Goal: Task Accomplishment & Management: Manage account settings

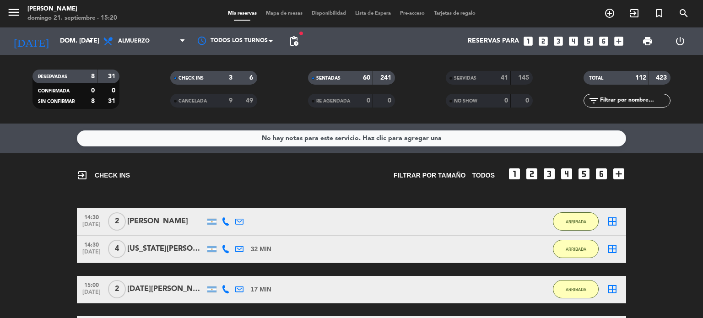
click at [271, 12] on span "Mapa de mesas" at bounding box center [284, 13] width 46 height 5
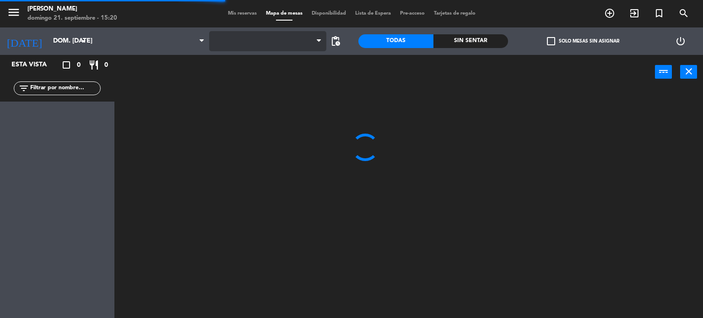
click at [264, 34] on span at bounding box center [268, 41] width 118 height 20
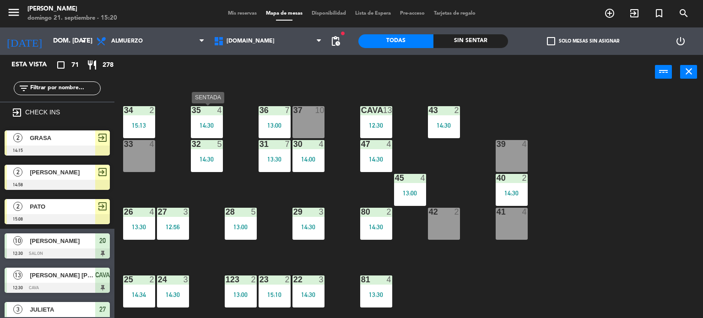
scroll to position [46, 0]
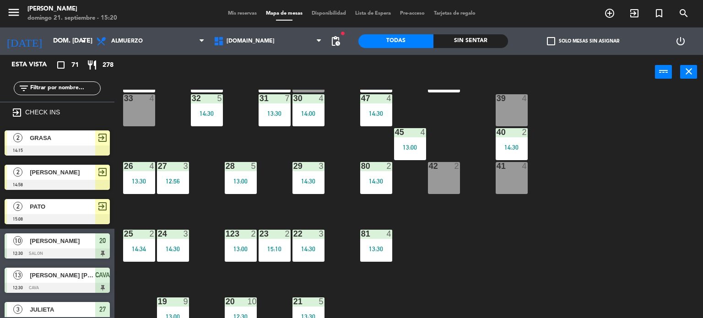
click at [189, 183] on div "12:56" at bounding box center [173, 181] width 32 height 6
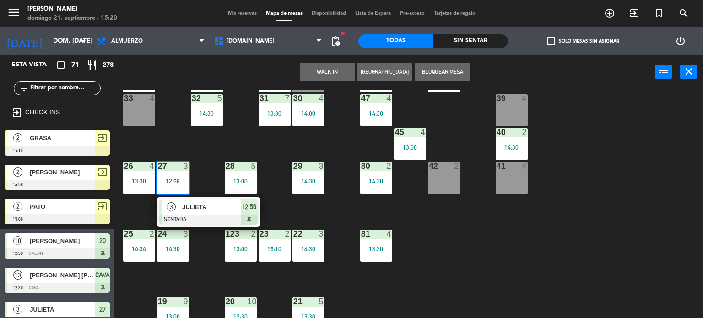
click at [190, 203] on span "JULIETA" at bounding box center [211, 207] width 59 height 10
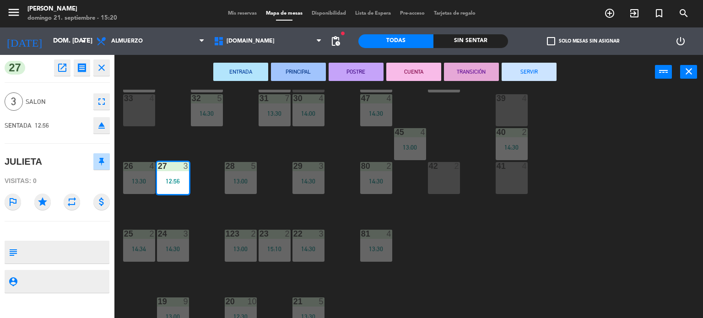
click at [535, 71] on button "SERVIR" at bounding box center [529, 72] width 55 height 18
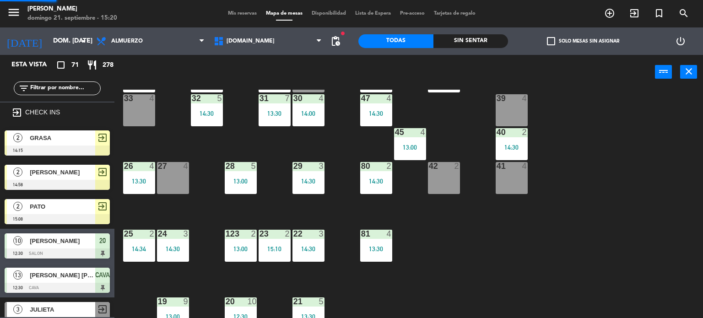
scroll to position [0, 0]
click at [549, 37] on span "check_box_outline_blank" at bounding box center [551, 41] width 8 height 8
click at [583, 41] on input "check_box_outline_blank Solo mesas sin asignar" at bounding box center [583, 41] width 0 height 0
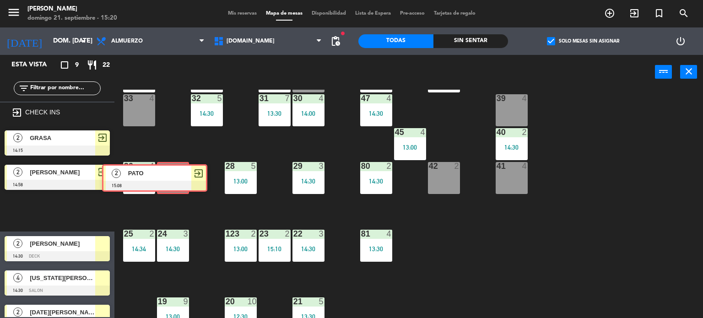
drag, startPoint x: 77, startPoint y: 211, endPoint x: 173, endPoint y: 178, distance: 101.2
click at [173, 178] on div "Esta vista crop_square 9 restaurant 22 filter_list exit_to_app CHECK INS 2 GRAS…" at bounding box center [351, 187] width 703 height 264
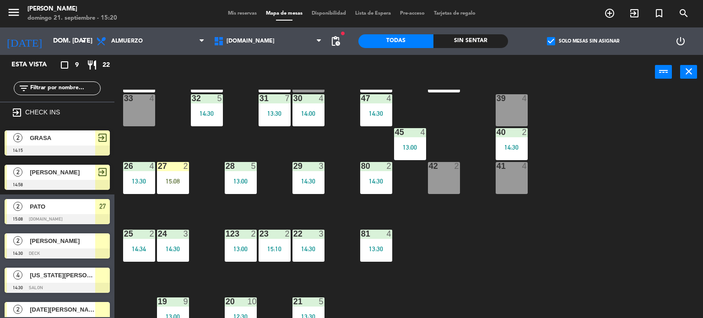
click at [175, 181] on div "15:08" at bounding box center [173, 181] width 32 height 6
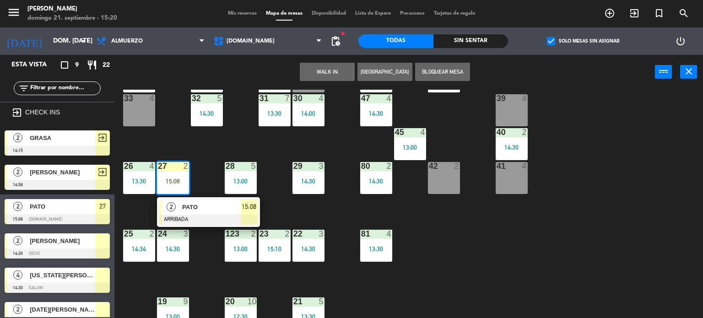
click at [184, 197] on div "2 PATO ARRIBADA 15:08" at bounding box center [208, 212] width 117 height 30
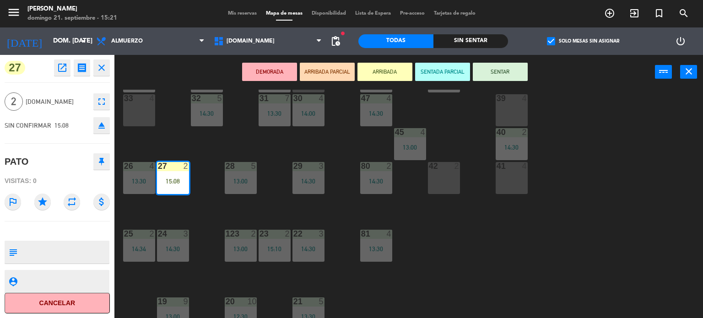
click at [515, 64] on button "SENTAR" at bounding box center [500, 72] width 55 height 18
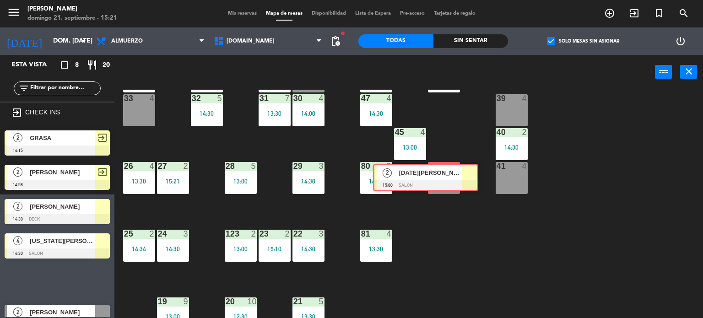
drag, startPoint x: 84, startPoint y: 282, endPoint x: 453, endPoint y: 178, distance: 382.7
click at [453, 178] on div "Esta vista crop_square 8 restaurant 20 filter_list exit_to_app CHECK INS 2 GRAS…" at bounding box center [351, 187] width 703 height 264
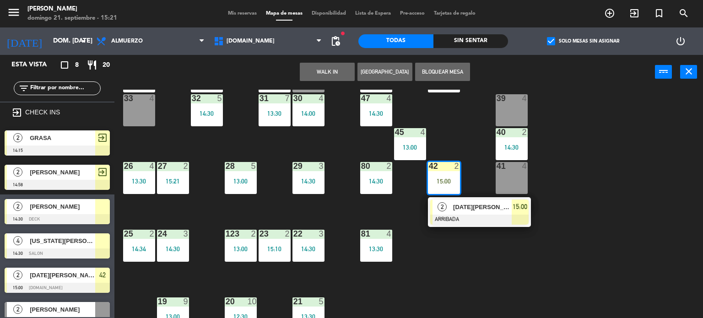
click at [445, 211] on div "2" at bounding box center [443, 207] width 20 height 15
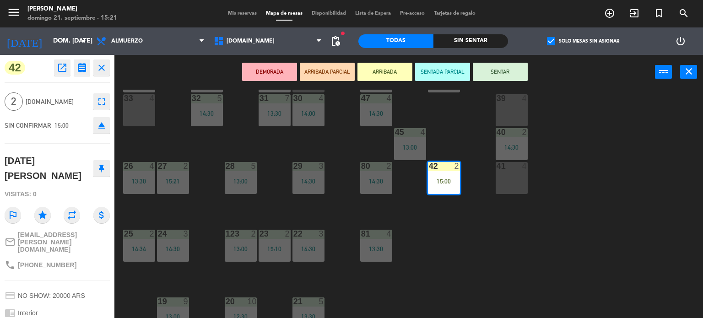
click at [490, 65] on button "SENTAR" at bounding box center [500, 72] width 55 height 18
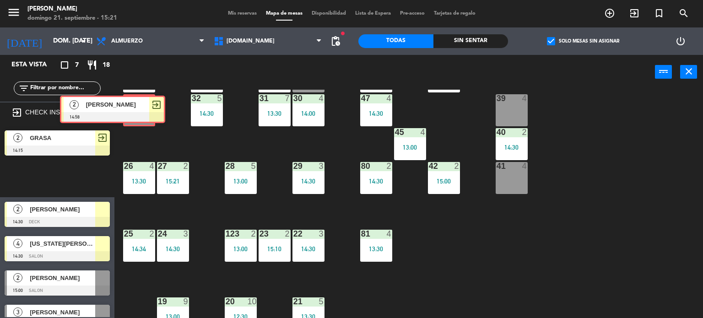
drag, startPoint x: 76, startPoint y: 173, endPoint x: 132, endPoint y: 105, distance: 88.2
click at [132, 105] on div "Esta vista crop_square 7 restaurant 18 filter_list exit_to_app CHECK INS 2 GRAS…" at bounding box center [351, 187] width 703 height 264
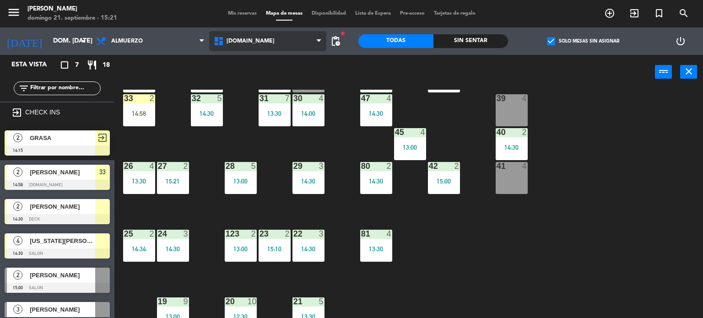
click at [222, 43] on icon at bounding box center [219, 41] width 13 height 11
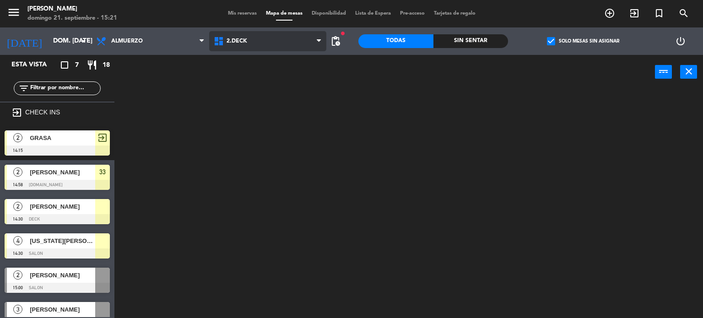
click at [229, 78] on ng-component "menu [PERSON_NAME] 21. septiembre - 15:21 Mis reservas Mapa de mesas Disponibil…" at bounding box center [351, 159] width 703 height 319
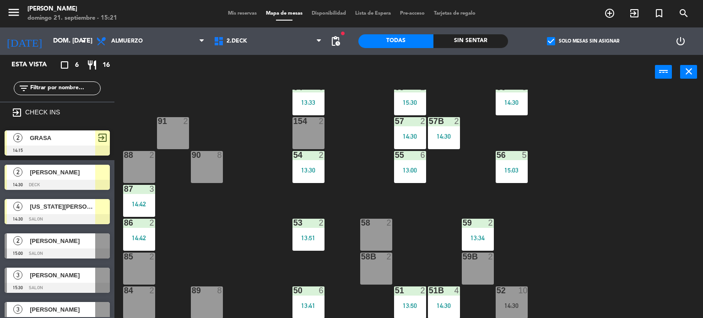
scroll to position [192, 0]
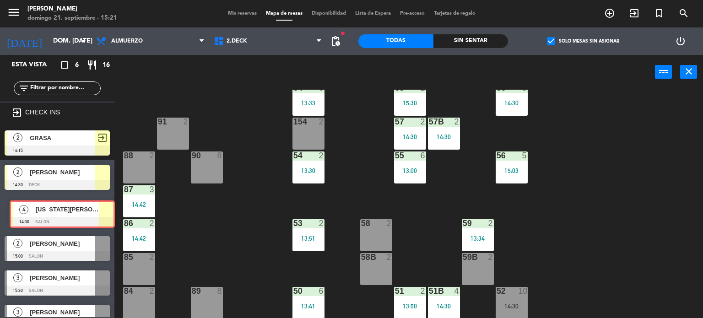
drag, startPoint x: 79, startPoint y: 218, endPoint x: 84, endPoint y: 220, distance: 4.9
click at [84, 220] on div "4 [US_STATE][PERSON_NAME] 14:30 SALON 4 [US_STATE][PERSON_NAME][GEOGRAPHIC_DATA…" at bounding box center [57, 213] width 114 height 37
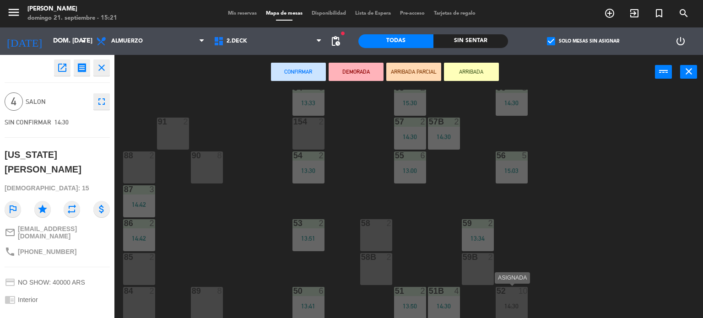
click at [512, 300] on div "52 10 14:30" at bounding box center [512, 303] width 32 height 32
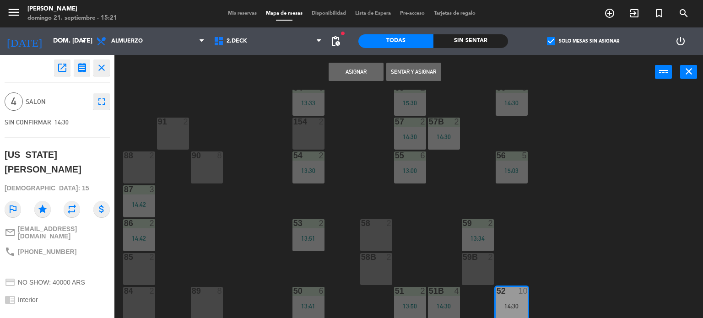
click at [591, 265] on div "71 4 14:30 72 4 73 8 70 8 14:30 74 2 74B 2 69 3 14:16 69B 3 14:16 69C 2 78 10 7…" at bounding box center [412, 204] width 582 height 229
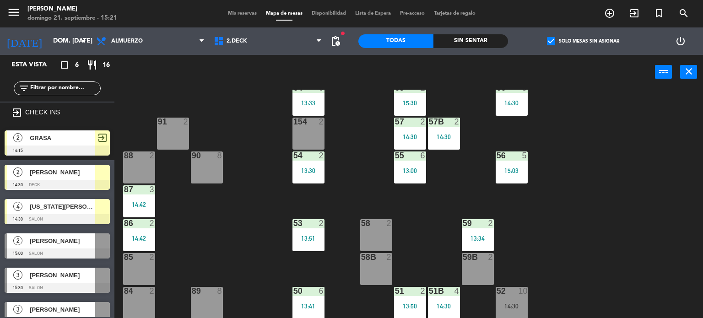
click at [505, 315] on div "52 10 14:30" at bounding box center [512, 303] width 32 height 32
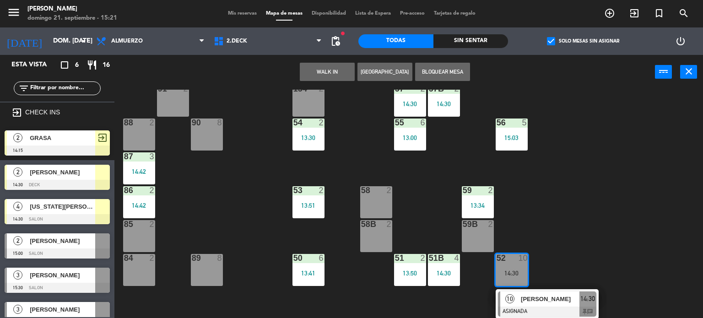
click at [514, 310] on div at bounding box center [547, 312] width 98 height 10
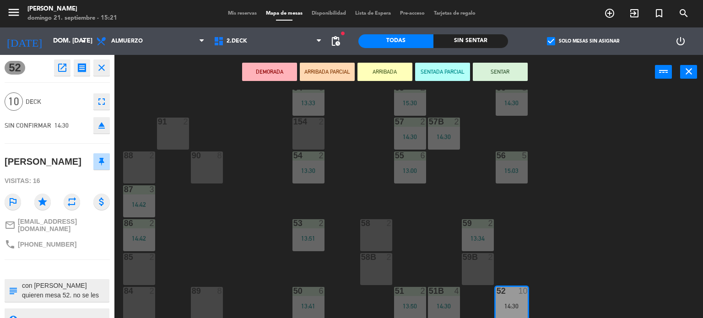
click at [63, 70] on icon "open_in_new" at bounding box center [62, 67] width 11 height 11
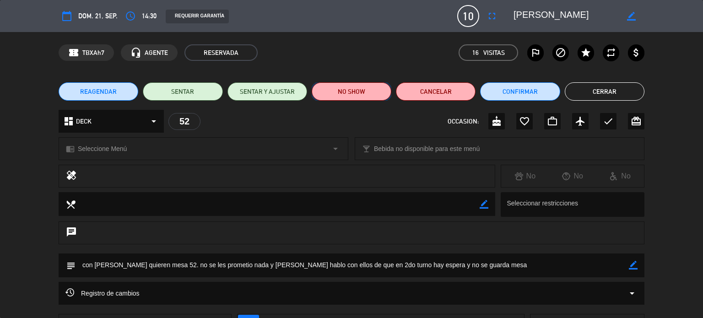
click at [359, 84] on button "NO SHOW" at bounding box center [352, 91] width 80 height 18
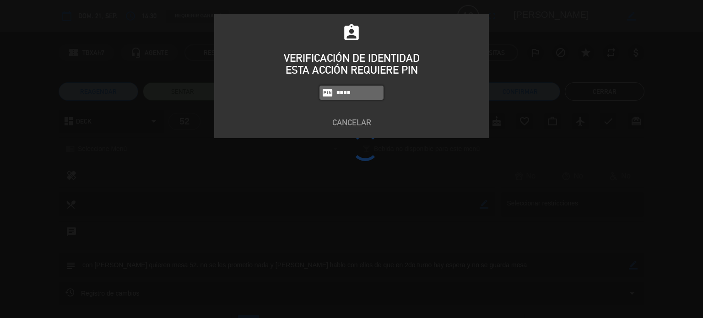
type input "4307"
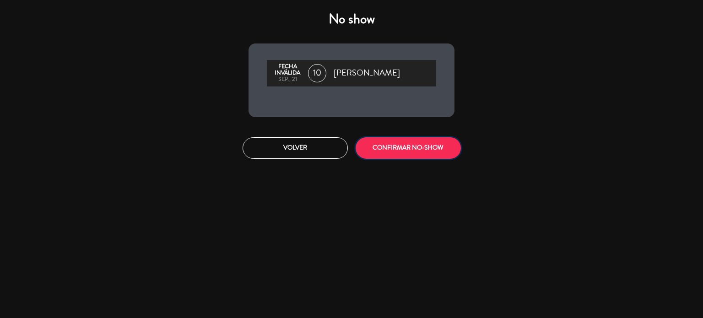
click at [423, 153] on button "CONFIRMAR NO-SHOW" at bounding box center [408, 148] width 105 height 22
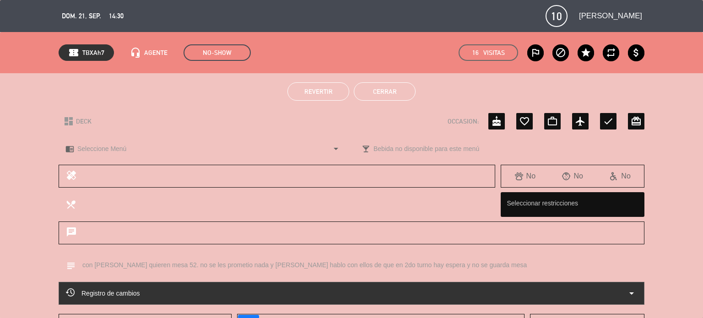
click at [414, 91] on button "Cerrar" at bounding box center [385, 91] width 62 height 18
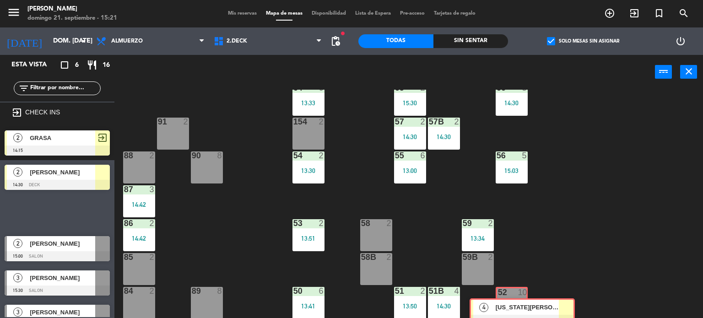
drag, startPoint x: 53, startPoint y: 201, endPoint x: 515, endPoint y: 302, distance: 472.3
click at [515, 302] on div "Esta vista crop_square 6 restaurant 16 filter_list exit_to_app CHECK INS 2 GRAS…" at bounding box center [351, 187] width 703 height 264
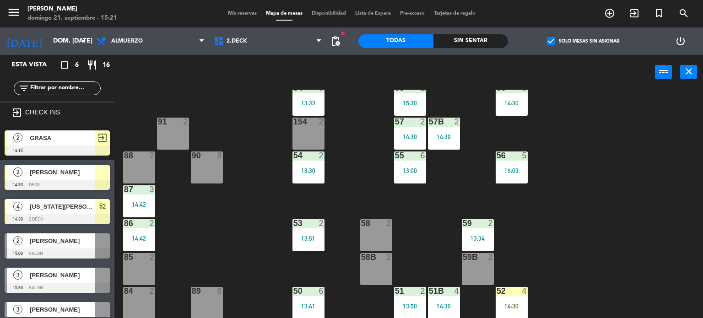
click at [516, 301] on div "52 4 14:30" at bounding box center [512, 303] width 32 height 32
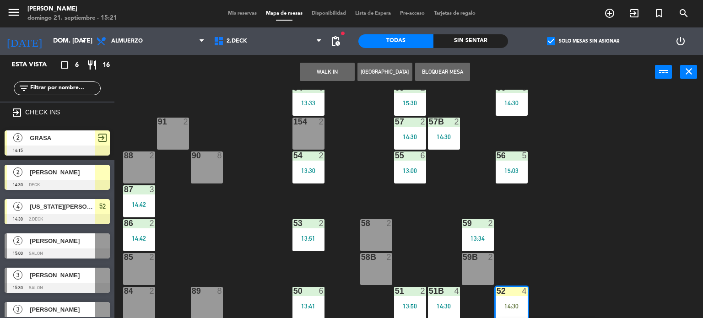
scroll to position [225, 0]
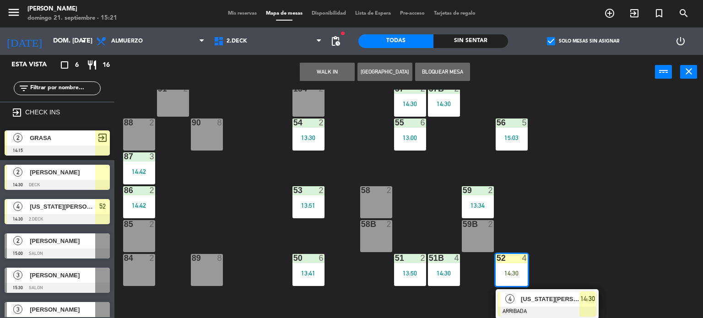
click at [519, 300] on div "4 [US_STATE][PERSON_NAME] ARRIBADA 14:30" at bounding box center [547, 304] width 117 height 30
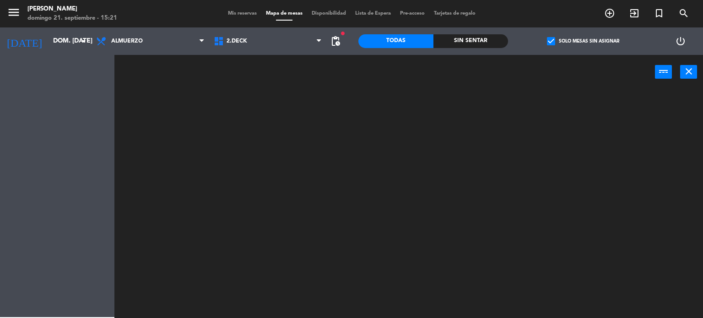
scroll to position [0, 0]
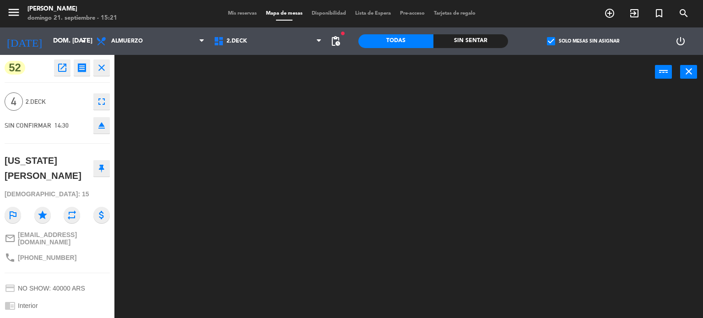
click at [239, 20] on div "menu [PERSON_NAME] 21. septiembre - 15:21 Mis reservas Mapa de mesas Disponibil…" at bounding box center [351, 13] width 703 height 27
click at [240, 10] on div "Mis reservas Mapa de mesas Disponibilidad Lista de Espera Pre-acceso Tarjetas d…" at bounding box center [351, 14] width 257 height 8
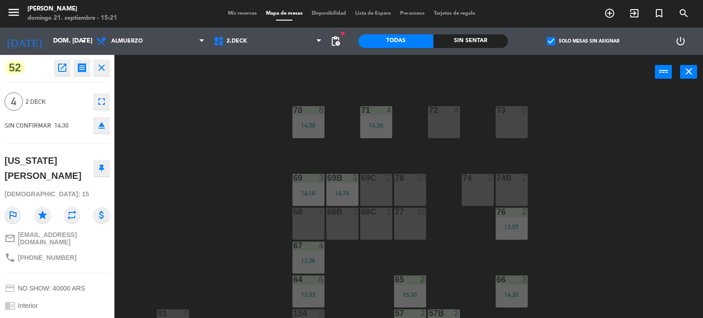
click at [240, 11] on span "Mis reservas" at bounding box center [242, 13] width 38 height 5
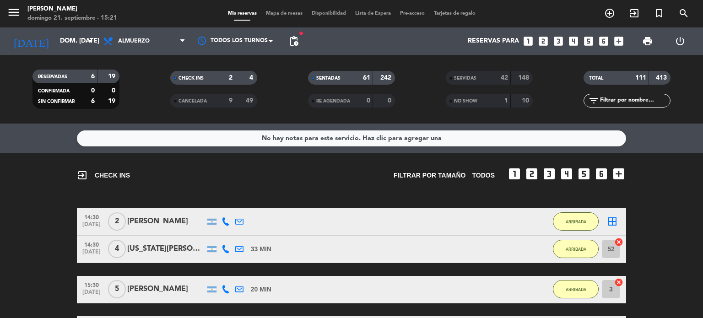
scroll to position [46, 0]
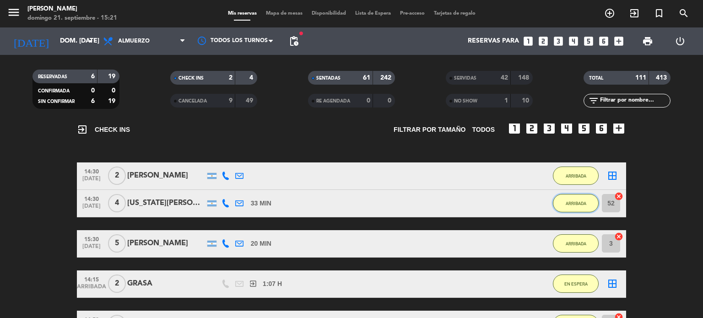
click at [588, 206] on button "ARRIBADA" at bounding box center [576, 203] width 46 height 18
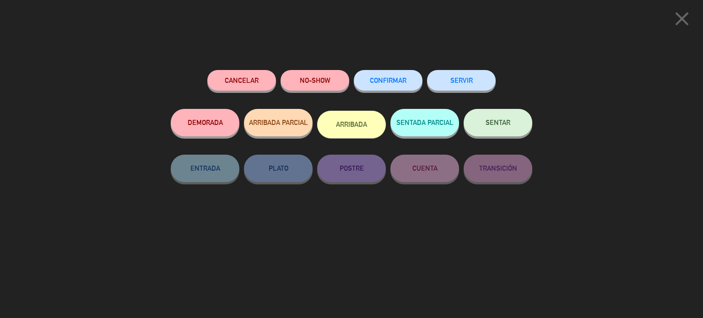
click at [502, 122] on span "SENTAR" at bounding box center [498, 123] width 25 height 8
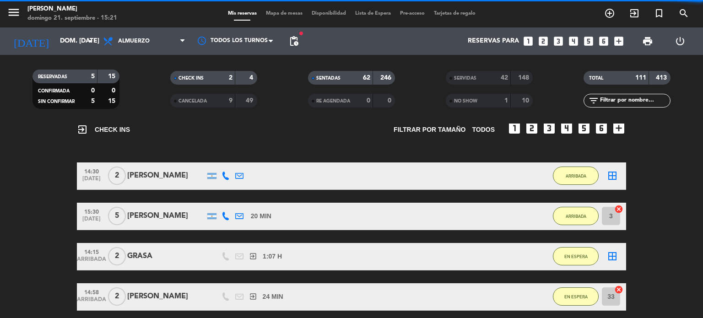
scroll to position [137, 0]
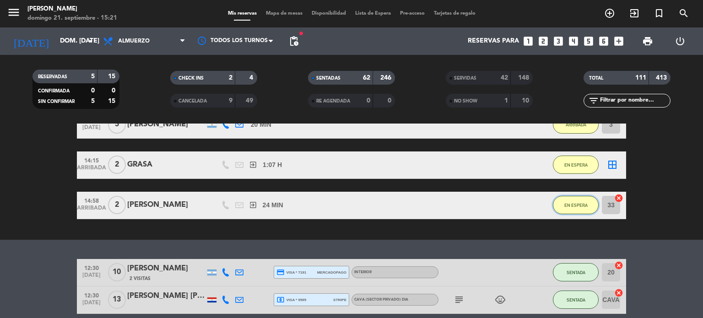
click at [572, 206] on span "EN ESPERA" at bounding box center [575, 205] width 23 height 5
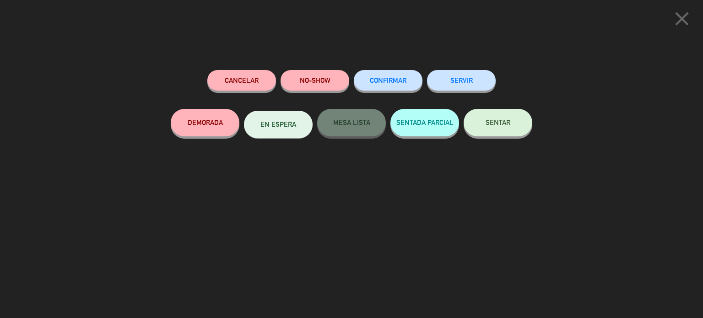
click at [504, 136] on button "SENTAR" at bounding box center [498, 122] width 69 height 27
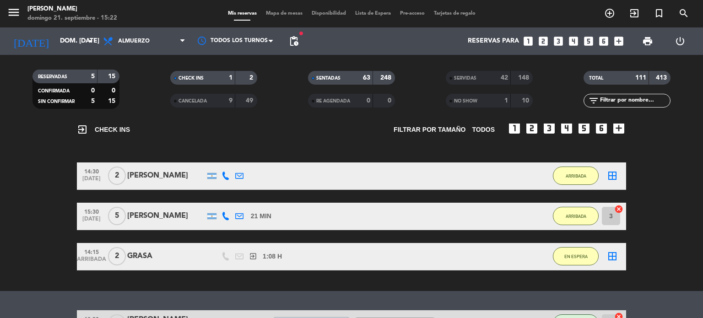
scroll to position [0, 0]
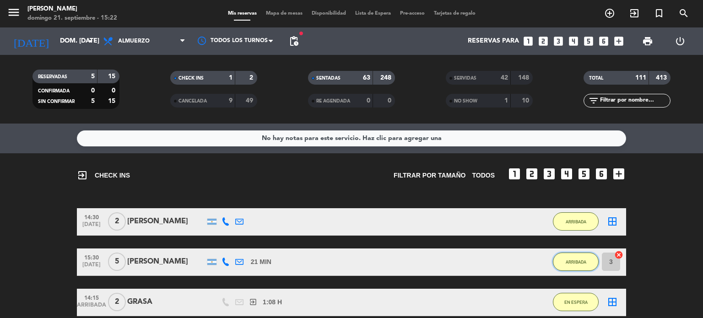
click at [589, 264] on button "ARRIBADA" at bounding box center [576, 262] width 46 height 18
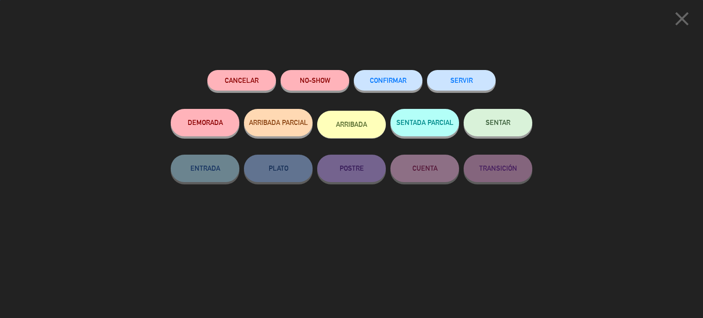
drag, startPoint x: 531, startPoint y: 135, endPoint x: 516, endPoint y: 123, distance: 18.9
click at [529, 134] on div "SENTAR" at bounding box center [498, 132] width 69 height 46
click at [516, 123] on button "SENTAR" at bounding box center [498, 122] width 69 height 27
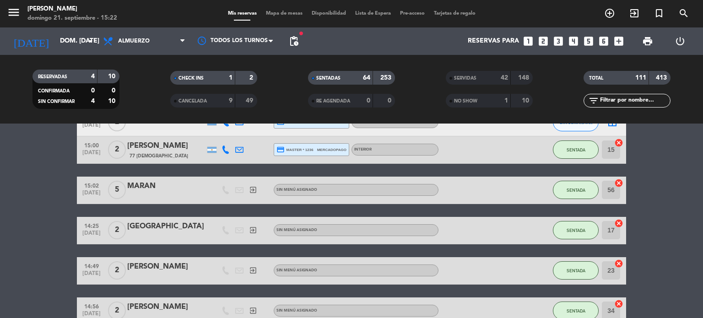
scroll to position [1831, 0]
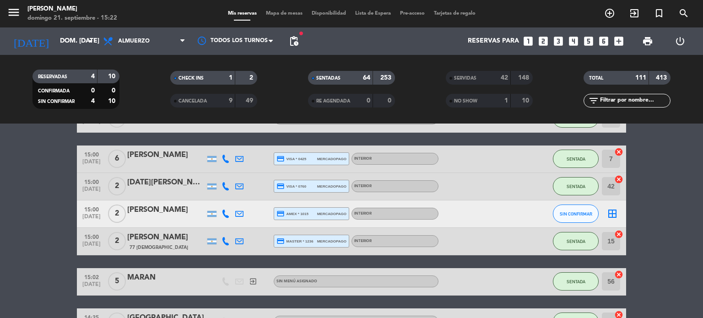
click at [295, 11] on span "Mapa de mesas" at bounding box center [284, 13] width 46 height 5
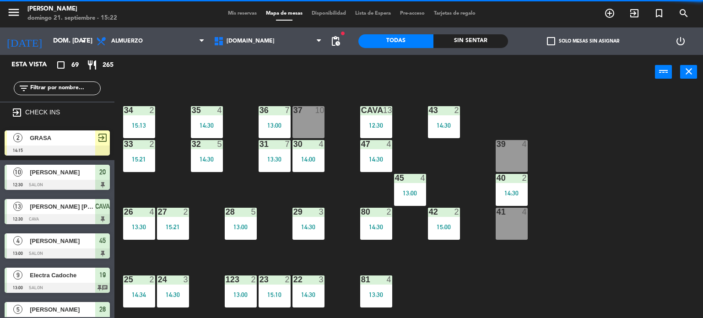
scroll to position [275, 0]
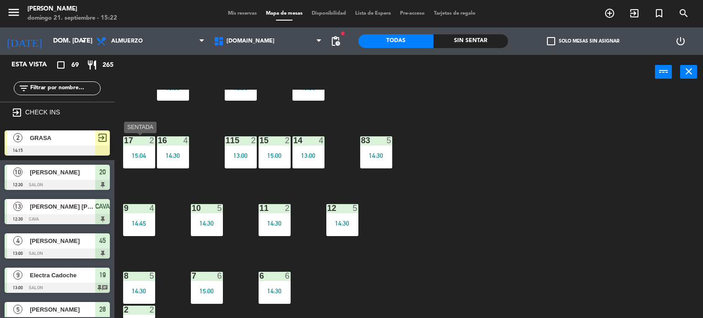
click at [139, 160] on div "17 2 15:04" at bounding box center [139, 152] width 32 height 32
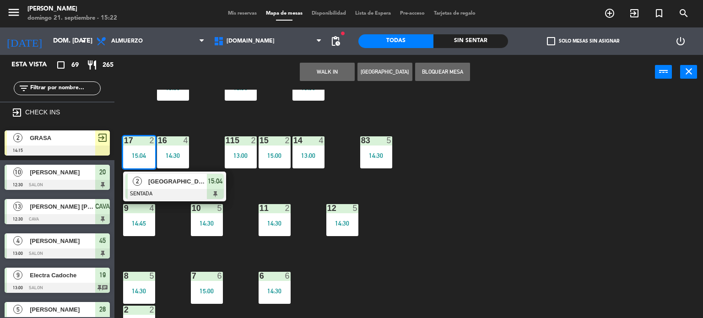
click at [157, 189] on div at bounding box center [174, 194] width 98 height 10
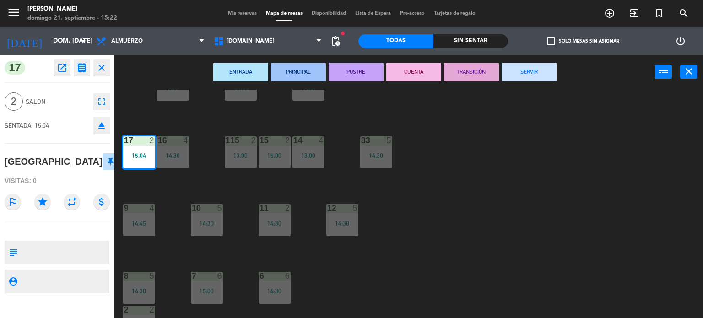
click at [244, 181] on div "34 2 15:13 35 4 14:30 36 7 13:00 43 2 14:30 37 10 CAVA 13 12:30 33 2 15:21 32 5…" at bounding box center [412, 204] width 582 height 229
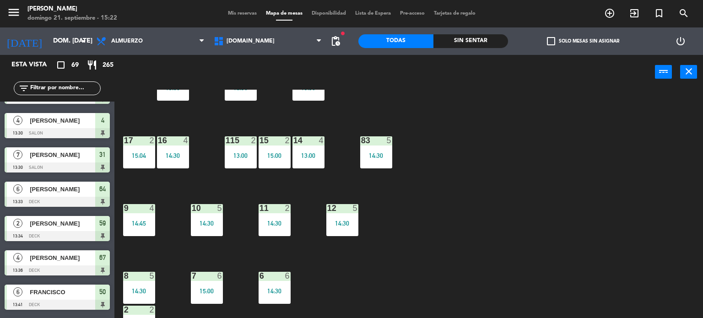
scroll to position [46, 0]
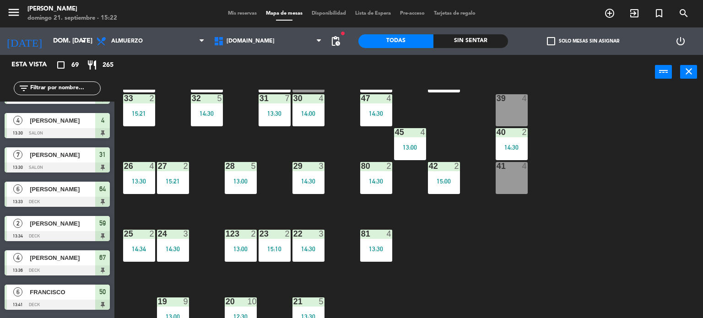
drag, startPoint x: 509, startPoint y: 146, endPoint x: 580, endPoint y: 120, distance: 75.2
click at [509, 146] on div "14:30" at bounding box center [512, 147] width 32 height 6
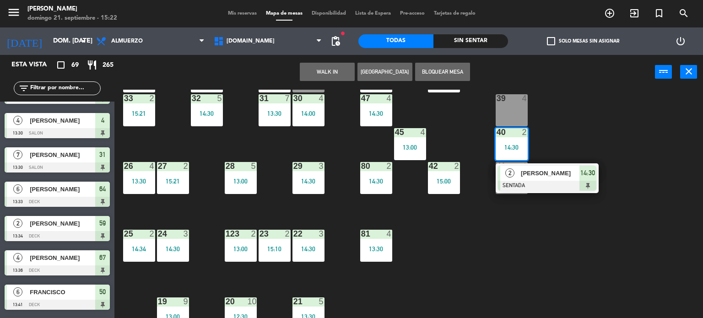
click at [603, 117] on div "34 2 15:13 35 4 14:30 36 7 13:00 43 2 14:30 37 10 CAVA 13 12:30 33 2 15:21 32 5…" at bounding box center [412, 204] width 582 height 229
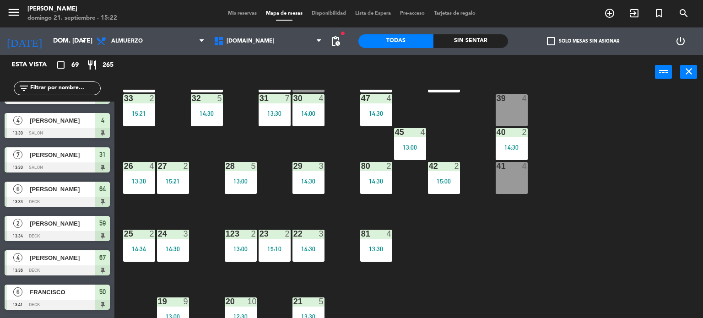
scroll to position [0, 0]
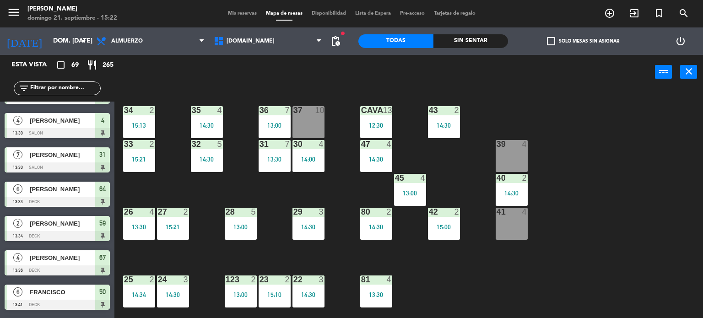
click at [441, 120] on div "43 2 14:30" at bounding box center [444, 122] width 32 height 32
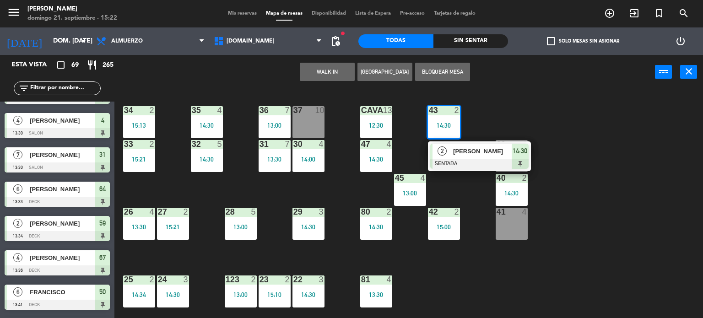
drag, startPoint x: 492, startPoint y: 110, endPoint x: 231, endPoint y: 132, distance: 261.8
click at [490, 109] on div "34 2 15:13 35 4 14:30 36 7 13:00 43 2 14:30 2 [PERSON_NAME] SENTADA 14:30 37 10…" at bounding box center [412, 204] width 582 height 229
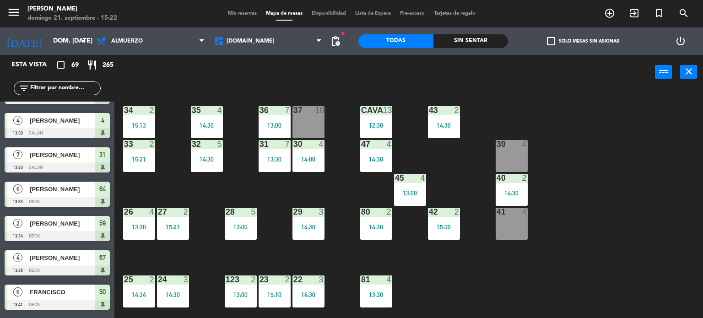
click at [139, 119] on div "34 2 15:13" at bounding box center [139, 122] width 32 height 32
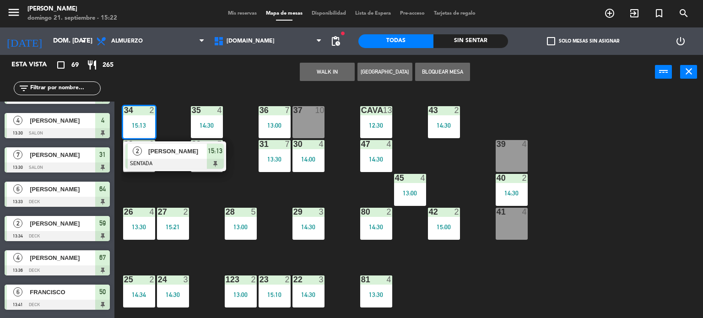
drag, startPoint x: 173, startPoint y: 128, endPoint x: 132, endPoint y: 109, distance: 45.1
click at [168, 128] on div "34 2 15:13 2 [PERSON_NAME] SENTADA 15:13 35 4 14:30 36 7 13:00 43 2 14:30 37 10…" at bounding box center [412, 204] width 582 height 229
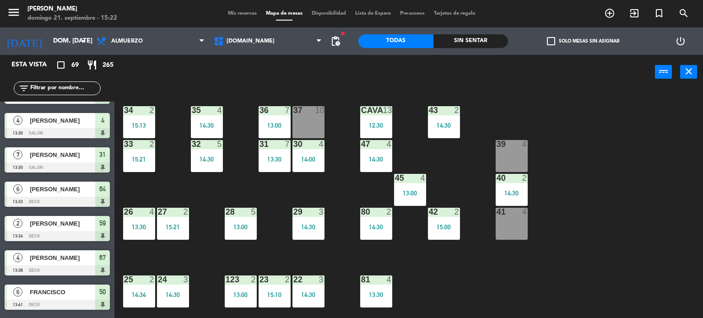
click at [81, 83] on div "filter_list" at bounding box center [57, 88] width 114 height 27
click at [80, 85] on input "text" at bounding box center [64, 88] width 71 height 10
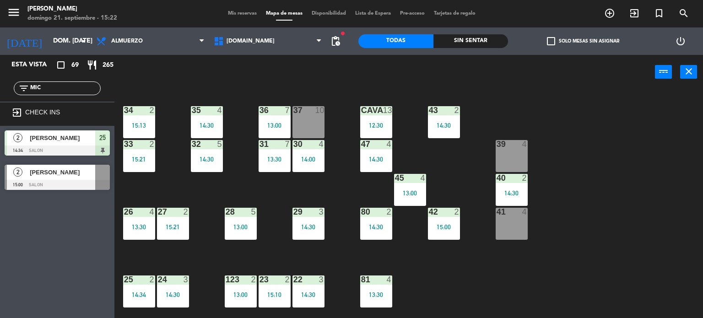
type input "MIC"
drag, startPoint x: 4, startPoint y: 227, endPoint x: 54, endPoint y: 212, distance: 52.6
click at [5, 227] on div "Esta vista crop_square 69 restaurant 265 filter_list MIC exit_to_app CHECK INS …" at bounding box center [57, 186] width 114 height 263
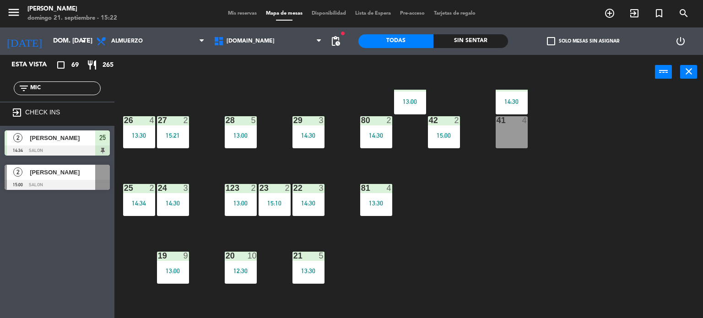
click at [135, 211] on div "25 2 14:34" at bounding box center [139, 200] width 32 height 32
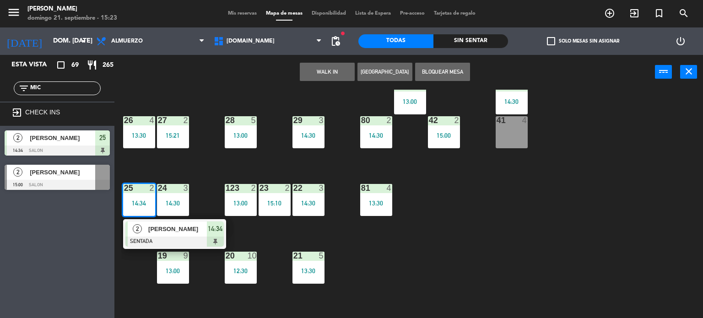
drag, startPoint x: 138, startPoint y: 237, endPoint x: 566, endPoint y: 51, distance: 466.4
click at [139, 237] on div "2 [PERSON_NAME] SENTADA 14:34" at bounding box center [174, 234] width 117 height 30
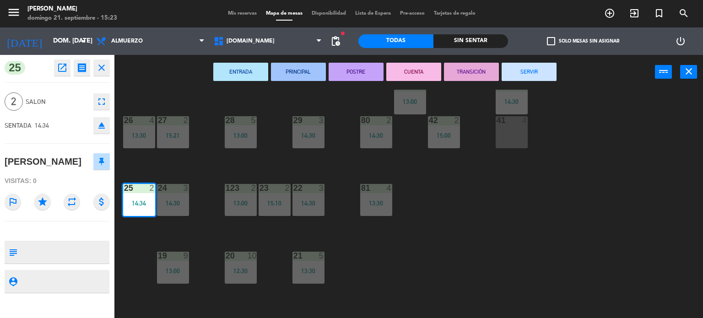
click at [535, 69] on button "SERVIR" at bounding box center [529, 72] width 55 height 18
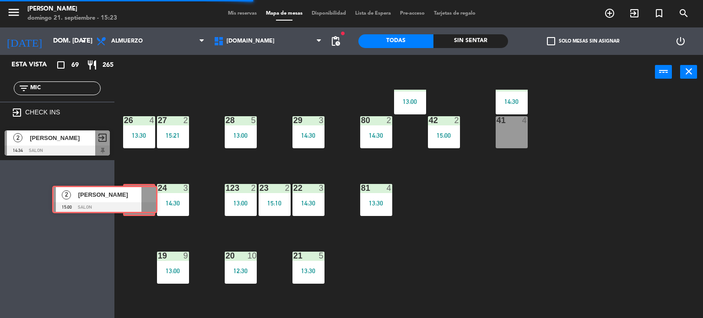
drag, startPoint x: 84, startPoint y: 179, endPoint x: 135, endPoint y: 202, distance: 55.5
click at [135, 202] on div "Esta vista crop_square 69 restaurant 265 filter_list MIC exit_to_app CHECK INS …" at bounding box center [351, 187] width 703 height 264
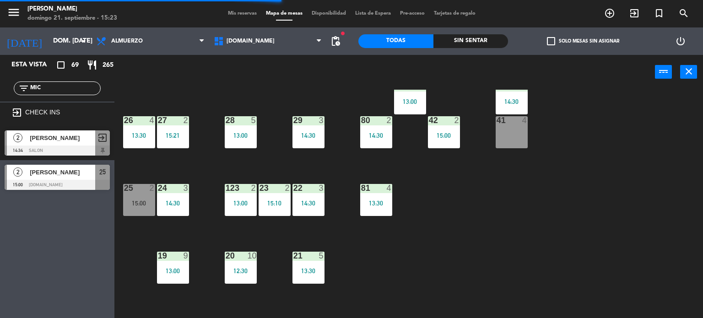
click at [137, 202] on div "15:00" at bounding box center [139, 203] width 32 height 6
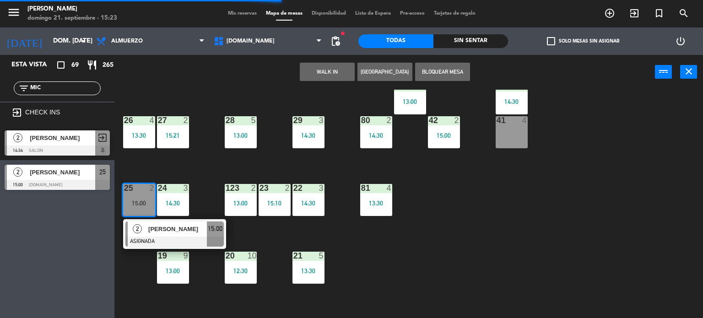
click at [135, 226] on span "2" at bounding box center [137, 228] width 9 height 9
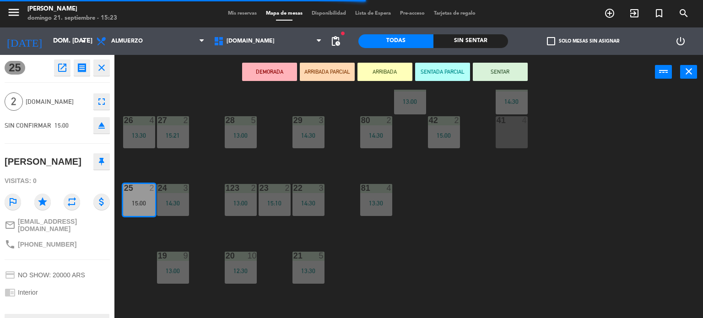
click at [489, 67] on button "SENTAR" at bounding box center [500, 72] width 55 height 18
drag, startPoint x: 621, startPoint y: 183, endPoint x: 615, endPoint y: 183, distance: 6.0
click at [623, 183] on div "34 2 15:13 35 4 14:30 36 7 13:00 43 2 14:30 37 10 CAVA 13 12:30 33 2 15:21 32 5…" at bounding box center [412, 204] width 582 height 229
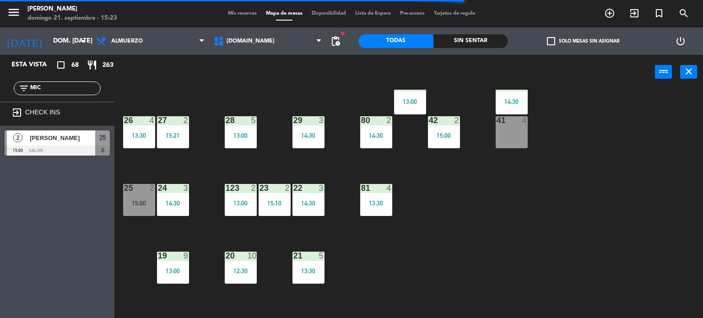
click at [125, 181] on div "34 2 15:13 35 4 14:30 36 7 13:00 43 2 14:30 37 10 CAVA 13 12:30 33 2 15:21 32 5…" at bounding box center [412, 204] width 582 height 229
click at [134, 187] on div at bounding box center [138, 188] width 15 height 8
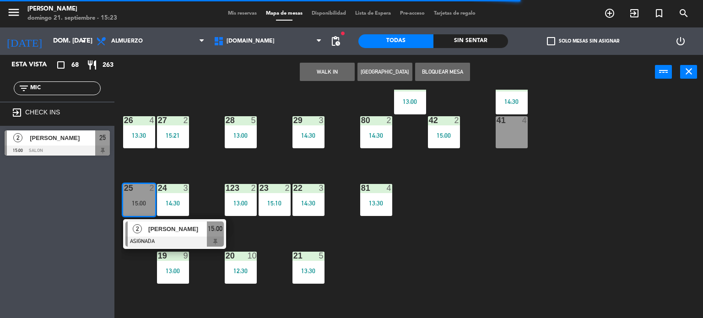
click at [137, 214] on div "25 2 15:00" at bounding box center [139, 200] width 32 height 32
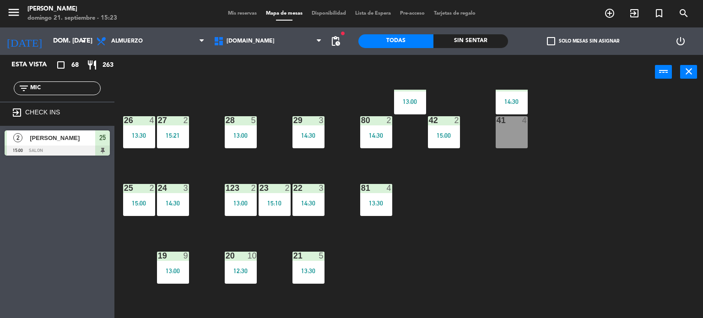
click at [527, 210] on div "34 2 15:13 35 4 14:30 36 7 13:00 43 2 14:30 37 10 CAVA 13 12:30 33 2 15:21 32 5…" at bounding box center [412, 204] width 582 height 229
click at [522, 179] on div "34 2 15:13 35 4 14:30 36 7 13:00 43 2 14:30 37 10 CAVA 13 12:30 33 2 15:21 32 5…" at bounding box center [412, 204] width 582 height 229
click at [632, 11] on icon "exit_to_app" at bounding box center [634, 13] width 11 height 11
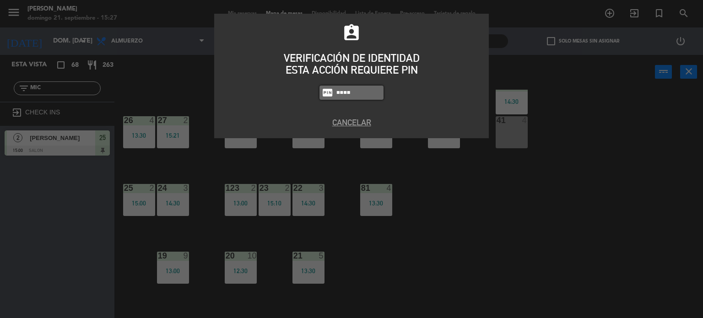
type input "4307"
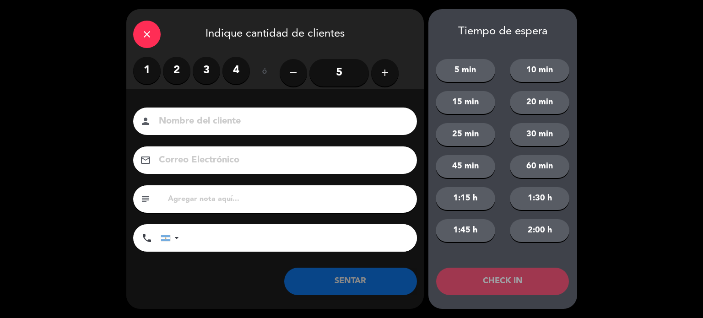
click at [184, 73] on label "2" at bounding box center [176, 70] width 27 height 27
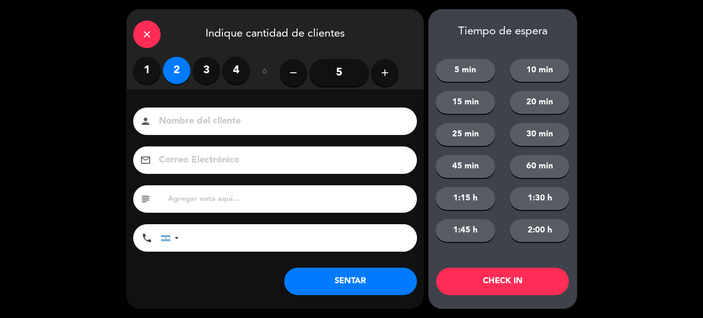
click at [227, 120] on input at bounding box center [281, 122] width 247 height 16
type input "SANTIAGO"
click at [533, 275] on button "CHECK IN" at bounding box center [502, 281] width 133 height 27
click at [155, 30] on div "close" at bounding box center [146, 34] width 27 height 27
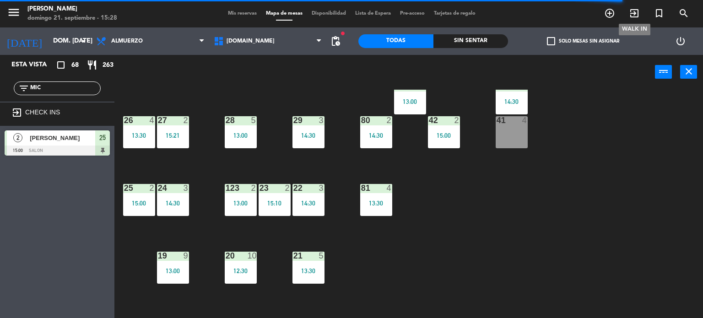
click at [628, 14] on span "exit_to_app" at bounding box center [634, 13] width 25 height 16
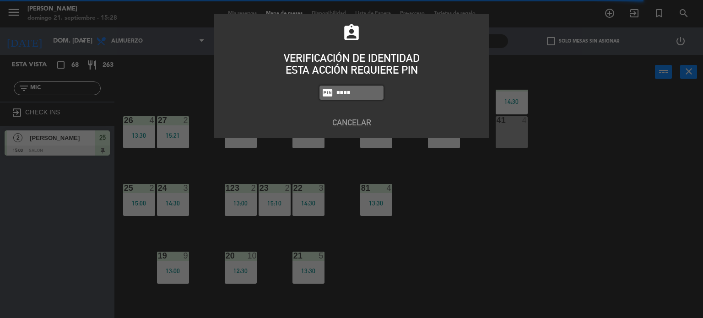
type input "4307"
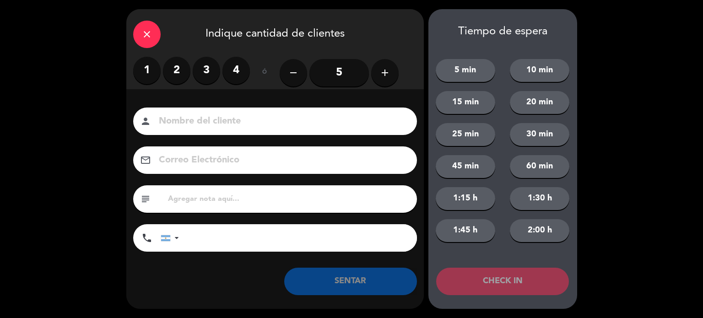
click at [169, 80] on label "2" at bounding box center [176, 70] width 27 height 27
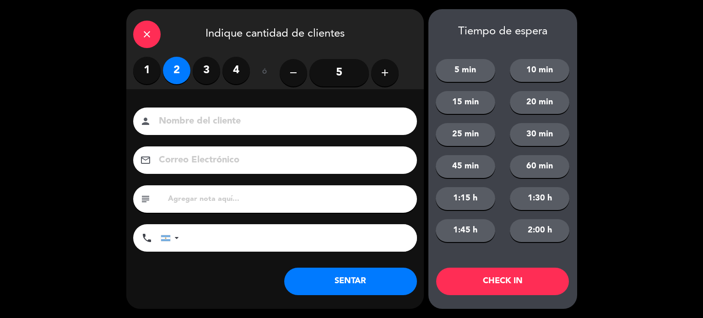
click at [179, 100] on div "Nombre del cliente person Correo Electrónico email subject phone [GEOGRAPHIC_DA…" at bounding box center [275, 194] width 298 height 211
click at [179, 114] on input at bounding box center [281, 122] width 247 height 16
click at [146, 32] on icon "close" at bounding box center [146, 34] width 11 height 11
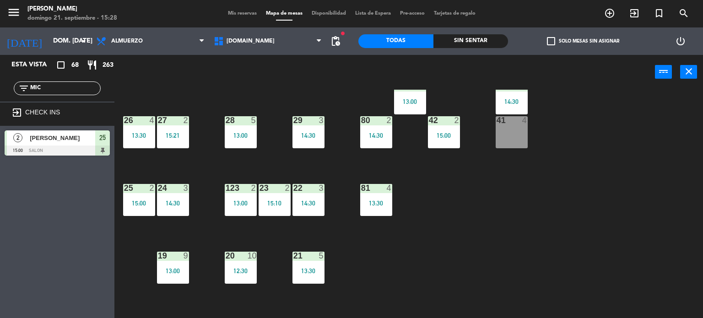
click at [146, 32] on icon "close" at bounding box center [146, 34] width 11 height 11
click at [133, 41] on span "Almuerzo" at bounding box center [127, 41] width 32 height 6
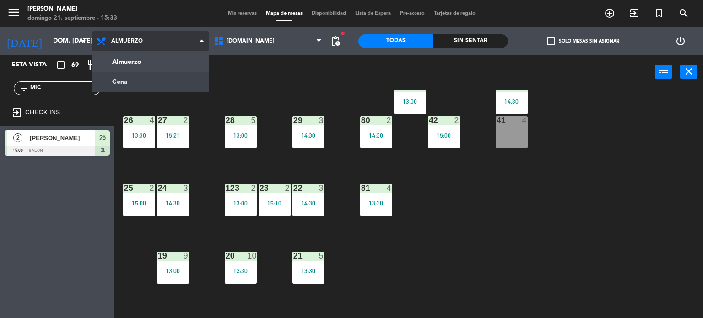
click at [135, 81] on ng-component "menu [PERSON_NAME] 21. septiembre - 15:33 Mis reservas Mapa de mesas Disponibil…" at bounding box center [351, 159] width 703 height 319
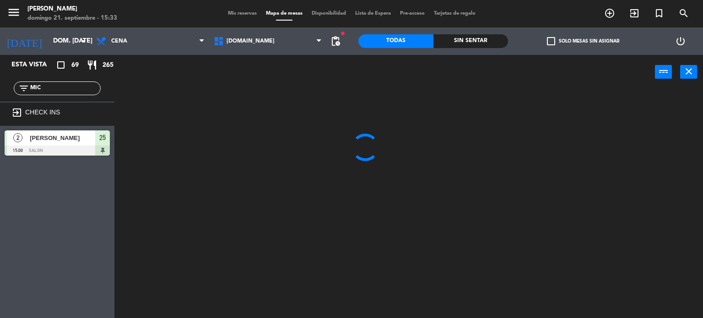
click at [90, 89] on input "MIC" at bounding box center [64, 88] width 71 height 10
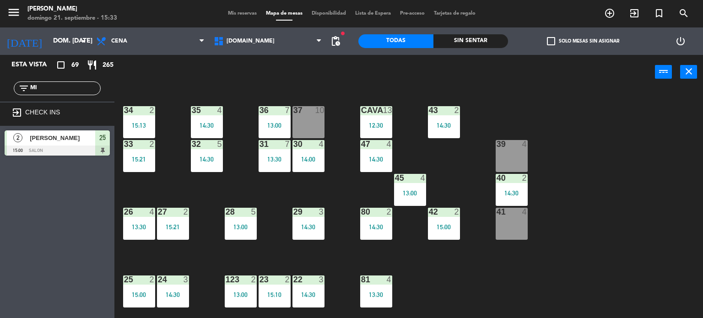
type input "M"
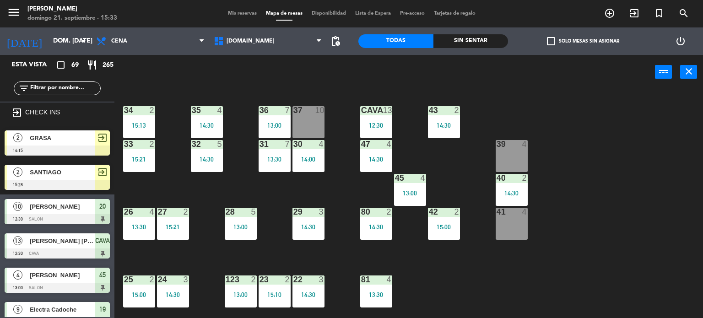
click at [229, 15] on span "Mis reservas" at bounding box center [242, 13] width 38 height 5
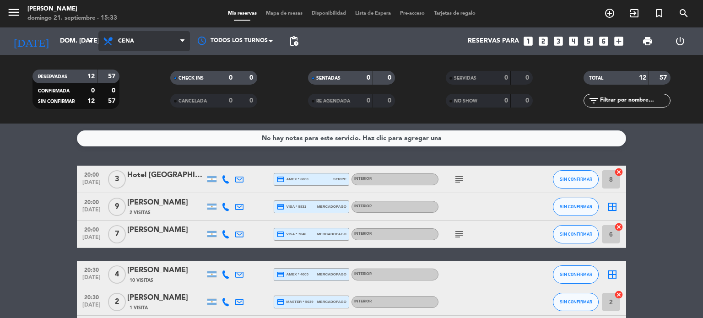
click at [161, 34] on span "Cena" at bounding box center [144, 41] width 92 height 20
click at [144, 81] on div "menu [PERSON_NAME] 21. septiembre - 15:33 Mis reservas Mapa de mesas Disponibil…" at bounding box center [351, 62] width 703 height 124
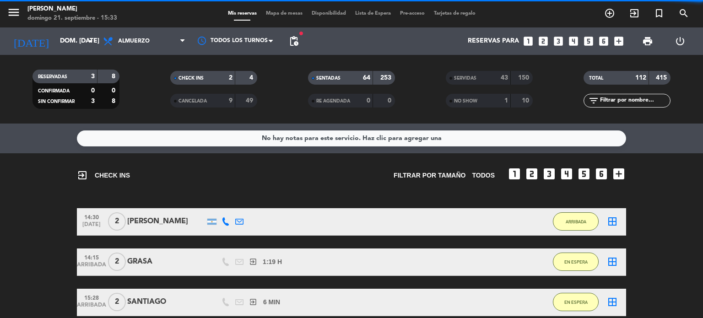
click at [633, 102] on input "text" at bounding box center [634, 101] width 71 height 10
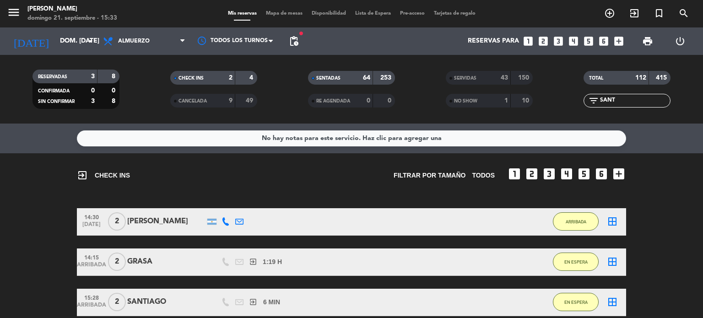
type input "SANT"
click at [688, 255] on bookings-row "14:30 [DATE] 2 [PERSON_NAME] 33 MIN / 20:09 H sms ARRIBADA border_all 14:15 ARR…" at bounding box center [351, 262] width 703 height 108
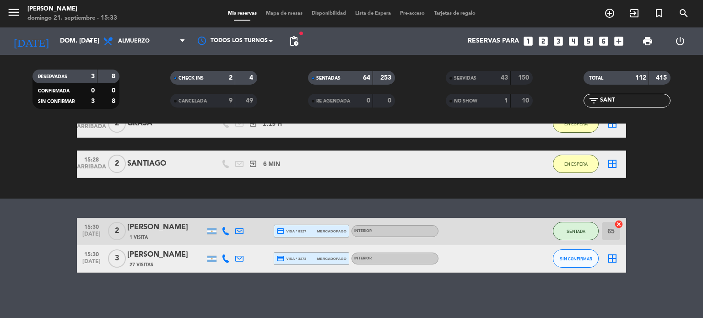
click at [119, 262] on span "3" at bounding box center [117, 258] width 18 height 18
click at [22, 232] on bookings-row "15:30 [DATE] 2 [PERSON_NAME] 1 Visita credit_card visa * 8327 mercadopago Inter…" at bounding box center [351, 245] width 703 height 55
click at [150, 33] on span "Almuerzo" at bounding box center [144, 41] width 92 height 20
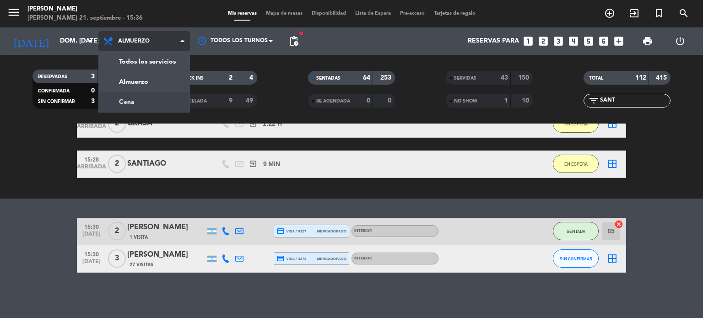
click at [125, 101] on div "menu [PERSON_NAME] 21. septiembre - 15:36 Mis reservas Mapa de mesas Disponibil…" at bounding box center [351, 62] width 703 height 124
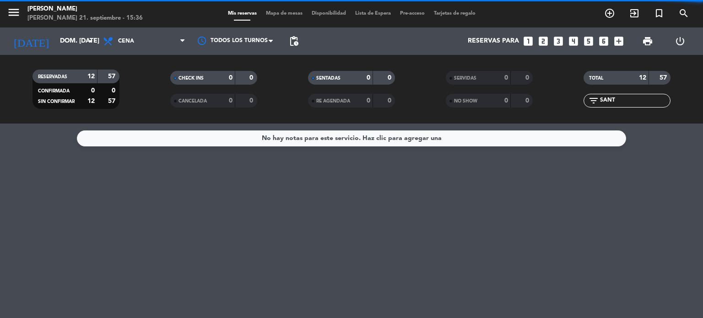
scroll to position [0, 0]
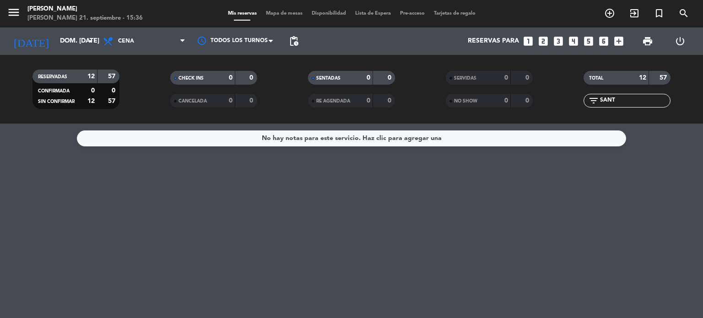
click at [630, 99] on input "SANT" at bounding box center [634, 101] width 71 height 10
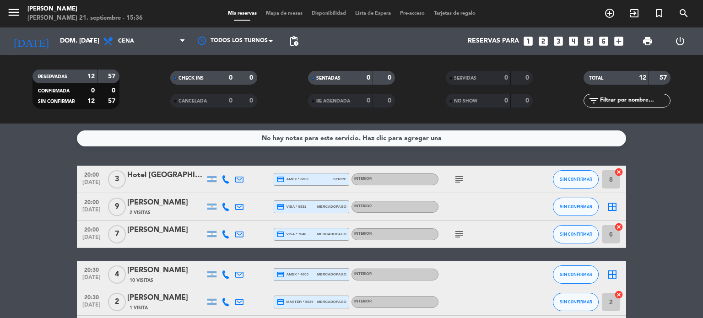
click at [463, 179] on icon "subject" at bounding box center [459, 179] width 11 height 11
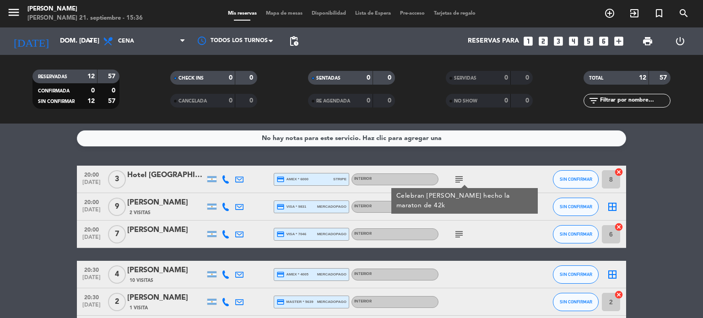
click at [460, 234] on icon "subject" at bounding box center [459, 234] width 11 height 11
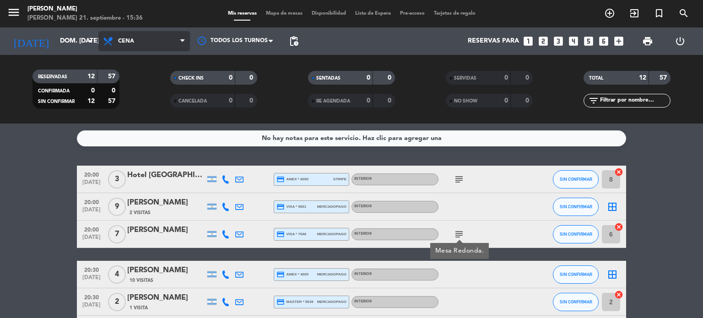
click at [135, 43] on span "Cena" at bounding box center [144, 41] width 92 height 20
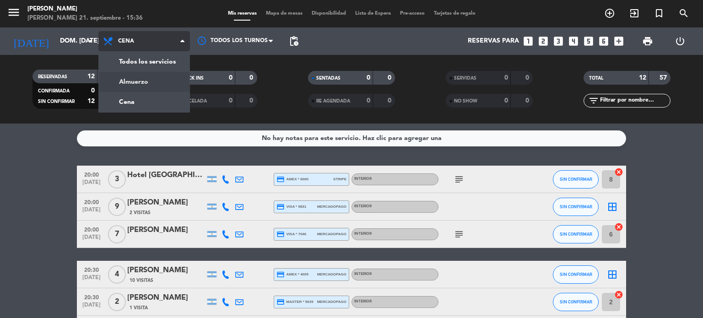
click at [131, 78] on div "menu [PERSON_NAME] 21. septiembre - 15:36 Mis reservas Mapa de mesas Disponibil…" at bounding box center [351, 62] width 703 height 124
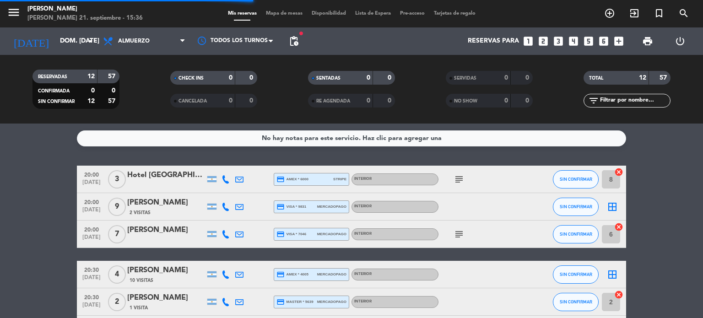
click at [18, 165] on div "No hay notas para este servicio. Haz clic para agregar una 20:00 [DATE] 3 Hotel…" at bounding box center [351, 221] width 703 height 195
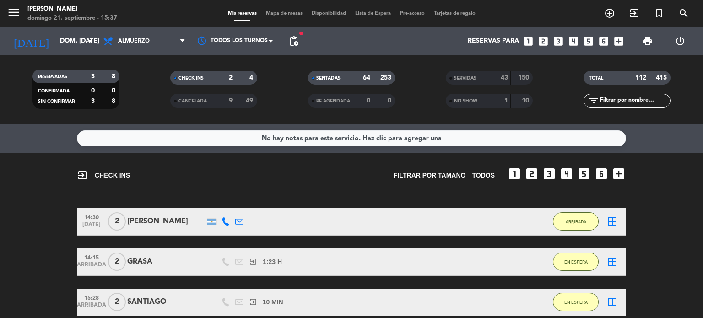
click at [28, 223] on bookings-row "14:30 [DATE] 2 [PERSON_NAME] 36 MIN / 20:09 H sms ARRIBADA border_all 14:15 ARR…" at bounding box center [351, 262] width 703 height 108
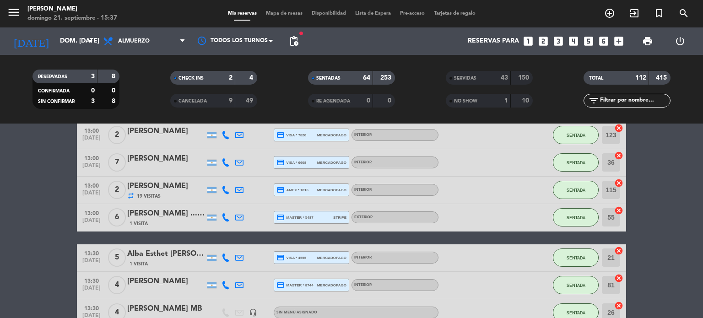
click at [612, 98] on input "text" at bounding box center [634, 101] width 71 height 10
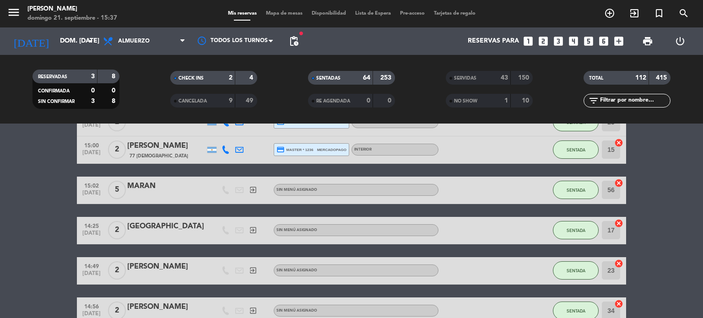
scroll to position [2178, 0]
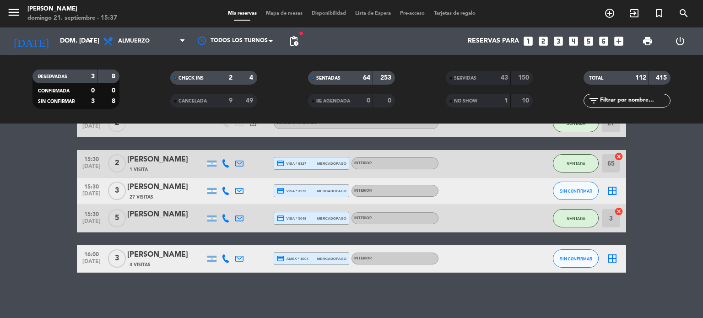
click at [121, 257] on span "3" at bounding box center [117, 258] width 18 height 18
click at [279, 15] on span "Mapa de mesas" at bounding box center [284, 13] width 46 height 5
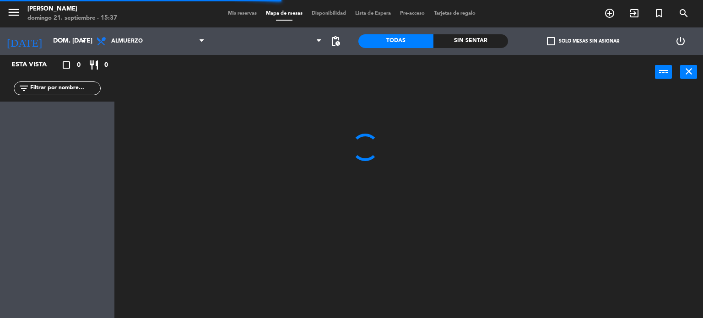
click at [84, 83] on input "text" at bounding box center [64, 88] width 71 height 10
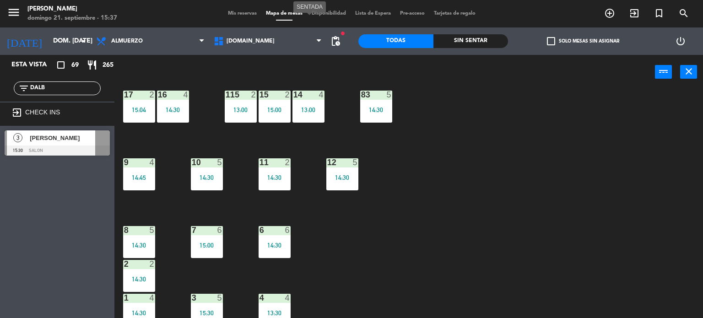
scroll to position [327, 0]
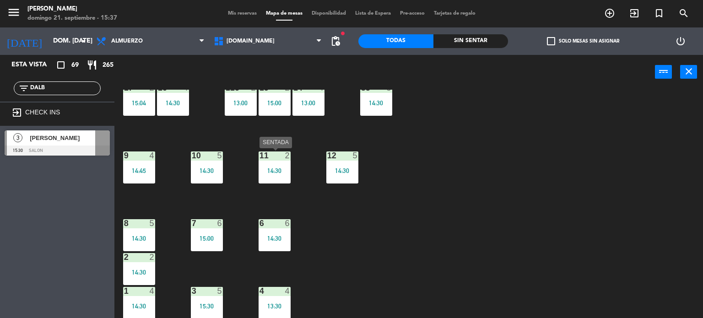
type input "DALB"
drag, startPoint x: 280, startPoint y: 169, endPoint x: 297, endPoint y: 185, distance: 22.7
click at [281, 171] on div "14:30" at bounding box center [275, 171] width 32 height 6
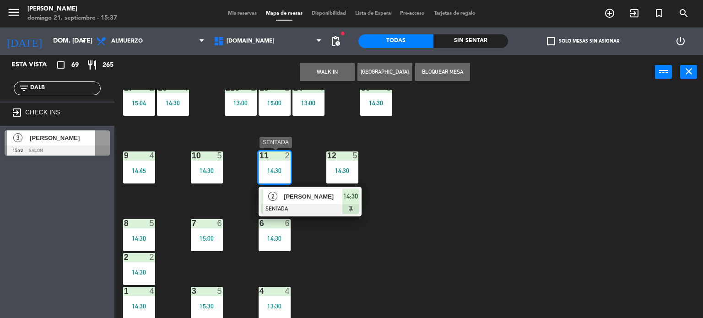
click at [308, 204] on div at bounding box center [310, 209] width 98 height 10
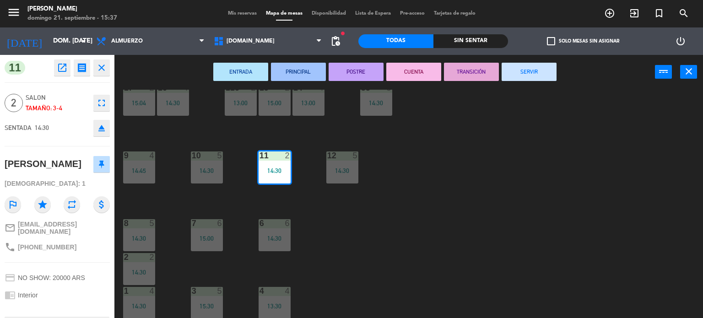
click at [527, 74] on button "SERVIR" at bounding box center [529, 72] width 55 height 18
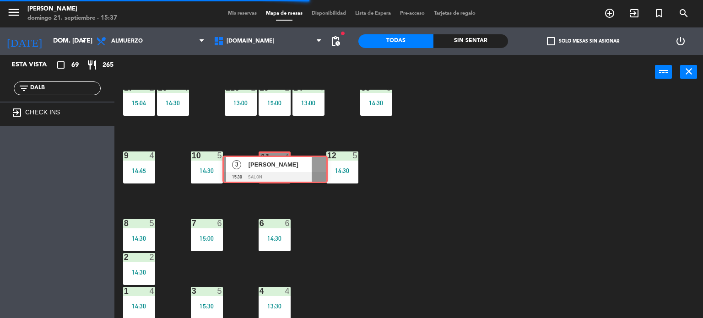
drag, startPoint x: 62, startPoint y: 141, endPoint x: 280, endPoint y: 166, distance: 219.4
click at [280, 166] on div "Esta vista crop_square 69 restaurant 265 filter_list DALB exit_to_app CHECK INS…" at bounding box center [351, 187] width 703 height 264
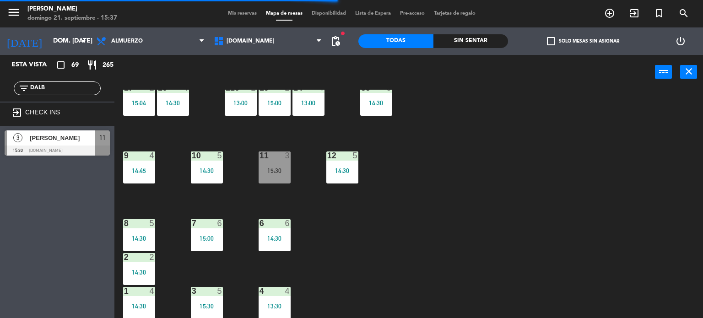
click at [274, 170] on div "15:30" at bounding box center [275, 171] width 32 height 6
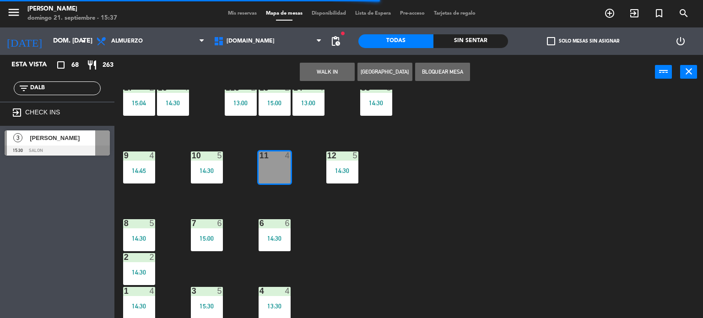
click at [317, 196] on div "34 2 15:13 35 4 14:30 36 7 13:00 43 2 14:30 37 10 CAVA 13 12:30 33 2 15:21 32 5…" at bounding box center [412, 204] width 582 height 229
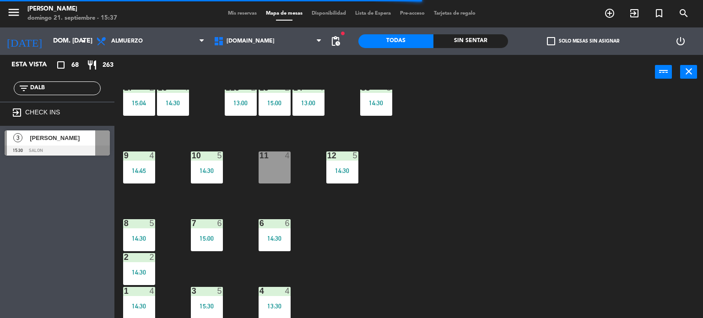
click at [431, 171] on div "34 2 15:13 35 4 14:30 36 7 13:00 43 2 14:30 37 10 CAVA 13 12:30 33 2 15:21 32 5…" at bounding box center [412, 204] width 582 height 229
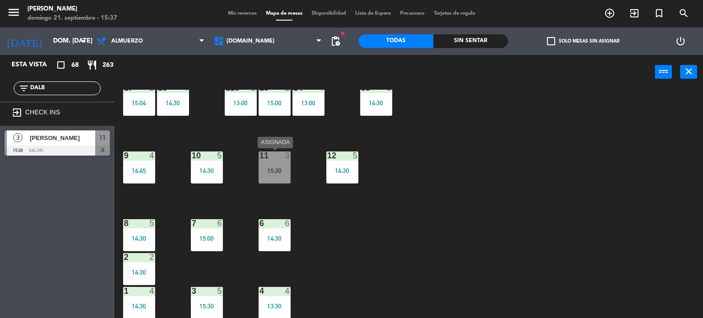
click at [283, 173] on div "15:30" at bounding box center [275, 171] width 32 height 6
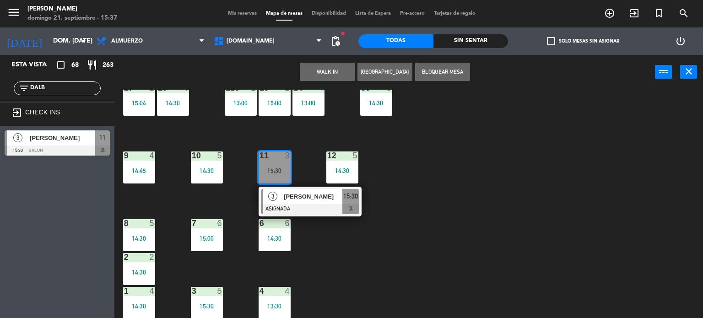
click at [303, 195] on span "[PERSON_NAME]" at bounding box center [313, 197] width 59 height 10
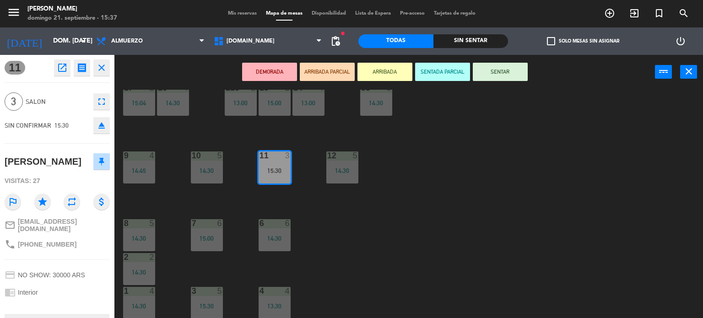
click at [494, 82] on div "DEMORADA ARRIBADA PARCIAL ARRIBADA SENTADA PARCIAL SENTAR power_input close" at bounding box center [384, 72] width 541 height 35
click at [491, 77] on button "SENTAR" at bounding box center [500, 72] width 55 height 18
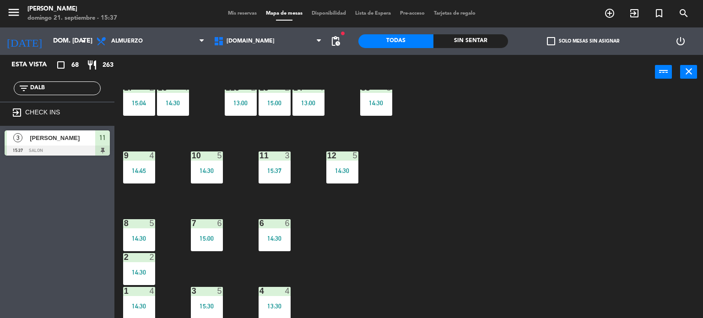
click at [552, 161] on div "34 2 15:13 35 4 14:30 36 7 13:00 43 2 14:30 37 10 CAVA 13 12:30 33 2 15:21 32 5…" at bounding box center [412, 204] width 582 height 229
click at [85, 90] on input "DALB" at bounding box center [64, 88] width 71 height 10
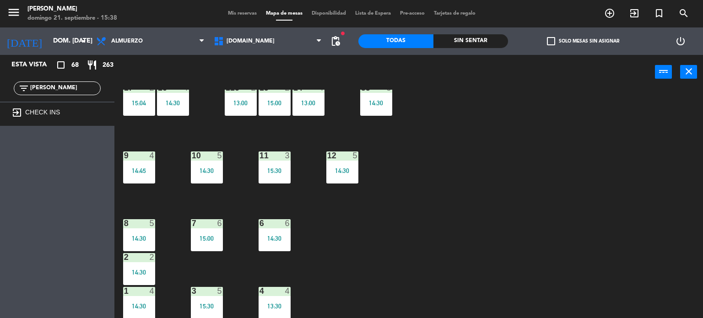
type input "[PERSON_NAME]"
click at [58, 152] on div "Esta vista crop_square 68 restaurant 263 filter_list SIMON exit_to_app CHECK INS" at bounding box center [57, 186] width 114 height 263
click at [70, 84] on input "[PERSON_NAME]" at bounding box center [64, 88] width 71 height 10
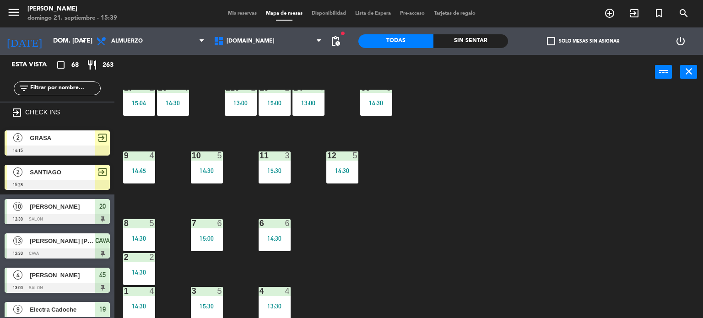
click at [513, 147] on div "34 2 15:13 35 4 14:30 36 7 13:00 43 2 14:30 37 10 CAVA 13 12:30 33 2 15:21 32 5…" at bounding box center [412, 204] width 582 height 229
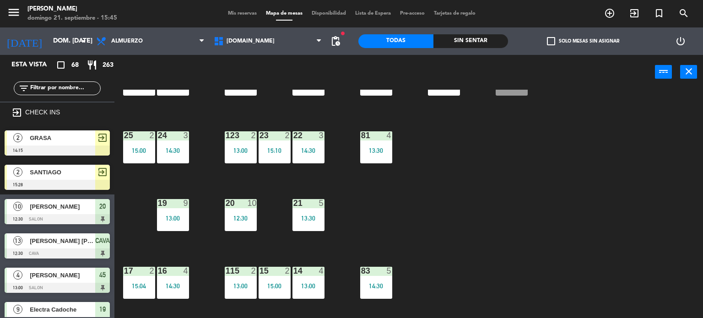
scroll to position [53, 0]
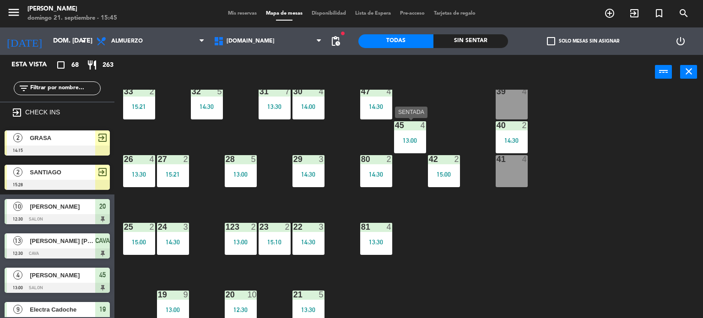
click at [407, 144] on div "45 4 13:00" at bounding box center [410, 137] width 32 height 32
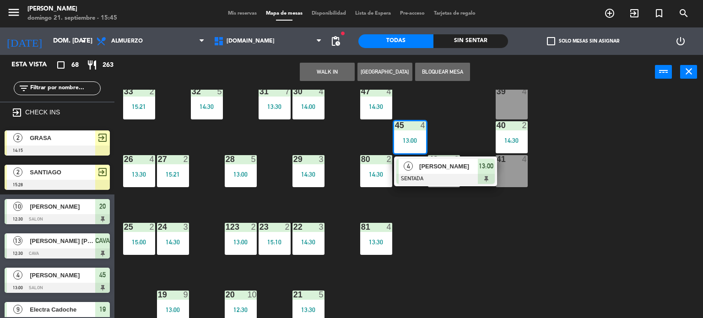
click at [421, 168] on span "[PERSON_NAME]" at bounding box center [448, 167] width 59 height 10
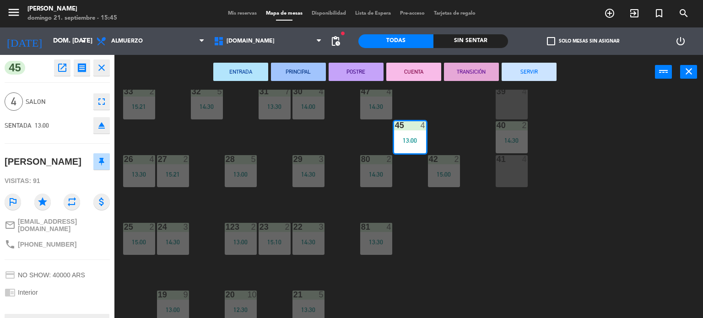
click at [621, 124] on div "34 2 15:13 35 4 14:30 36 7 13:00 43 2 14:30 37 10 CAVA 13 12:30 33 2 15:21 32 5…" at bounding box center [412, 204] width 582 height 229
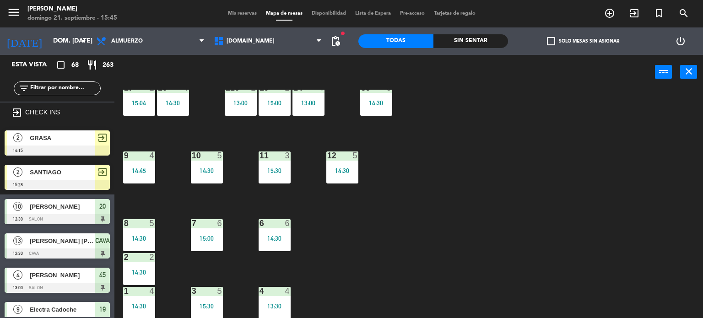
scroll to position [236, 0]
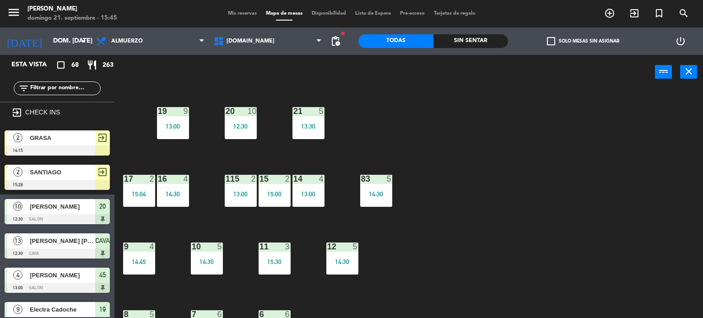
click at [319, 127] on div "13:30" at bounding box center [309, 126] width 32 height 6
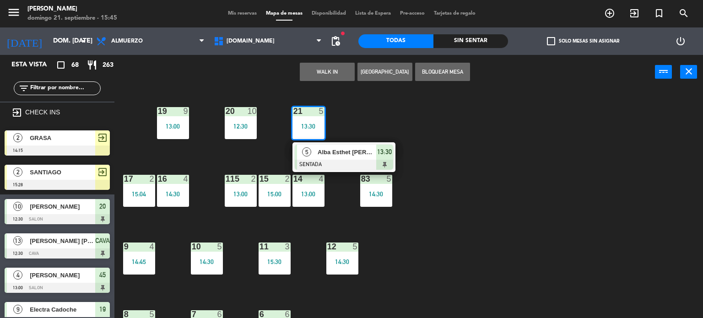
click at [335, 160] on div at bounding box center [344, 165] width 98 height 10
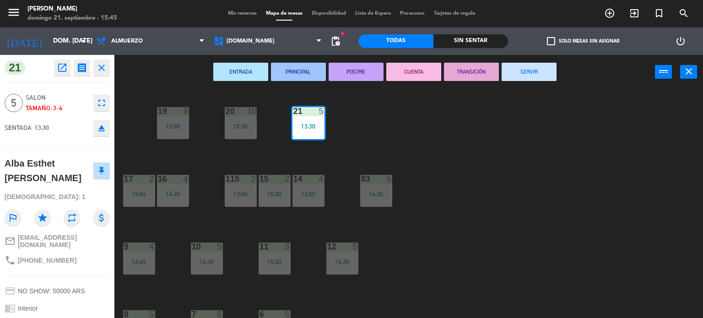
click at [529, 64] on button "SERVIR" at bounding box center [529, 72] width 55 height 18
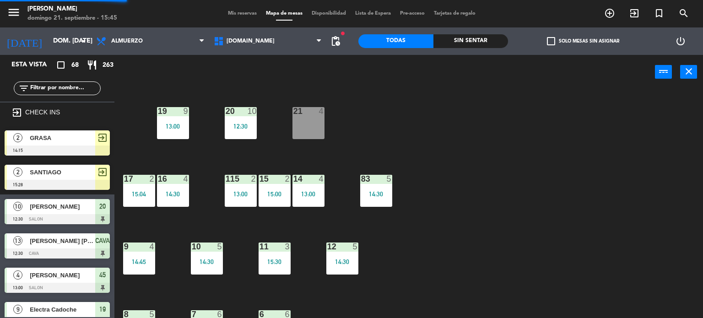
scroll to position [0, 0]
click at [555, 40] on span "check_box_outline_blank" at bounding box center [551, 41] width 8 height 8
click at [583, 41] on input "check_box_outline_blank Solo mesas sin asignar" at bounding box center [583, 41] width 0 height 0
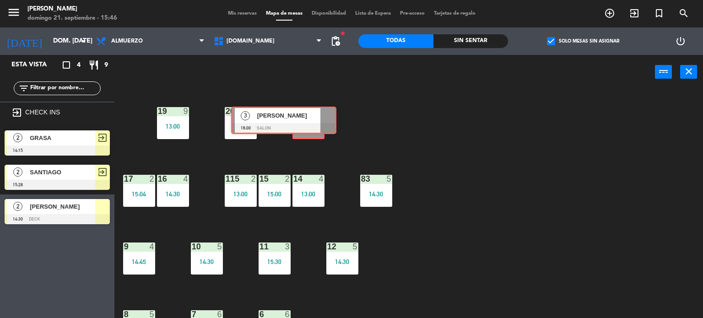
drag, startPoint x: 81, startPoint y: 251, endPoint x: 306, endPoint y: 125, distance: 258.2
click at [306, 125] on div "Esta vista crop_square 4 restaurant 9 filter_list exit_to_app CHECK INS 2 GRASA…" at bounding box center [351, 187] width 703 height 264
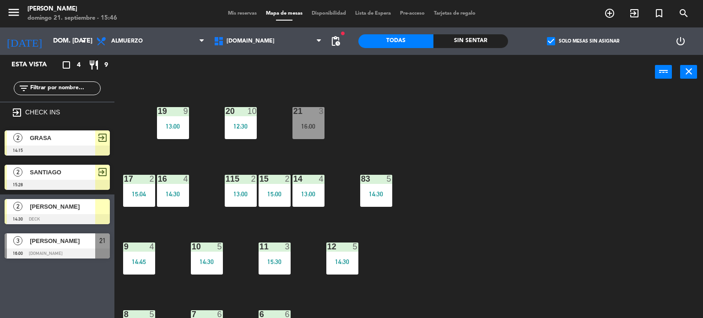
click at [314, 123] on div "16:00" at bounding box center [309, 126] width 32 height 6
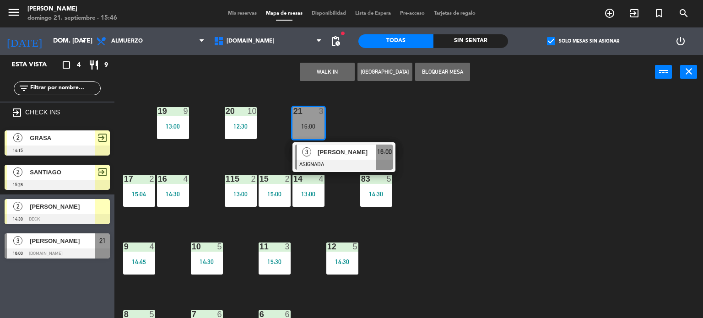
click at [328, 171] on div "3 [PERSON_NAME] ASIGNADA 16:00" at bounding box center [344, 157] width 103 height 30
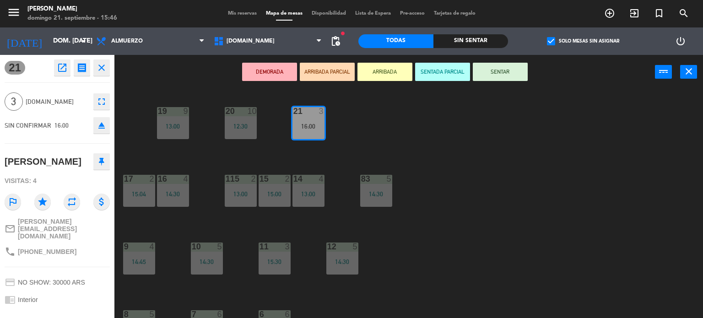
click at [509, 66] on button "SENTAR" at bounding box center [500, 72] width 55 height 18
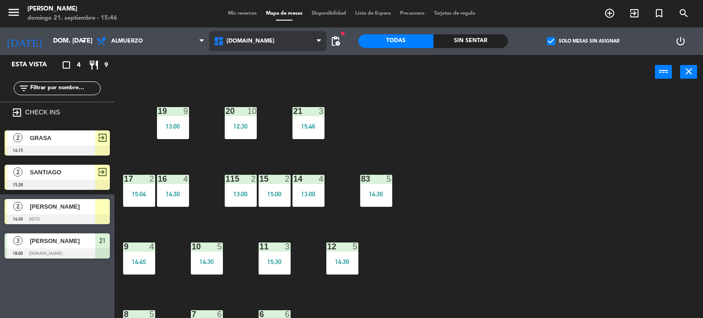
click at [276, 45] on span "[DOMAIN_NAME]" at bounding box center [268, 41] width 118 height 20
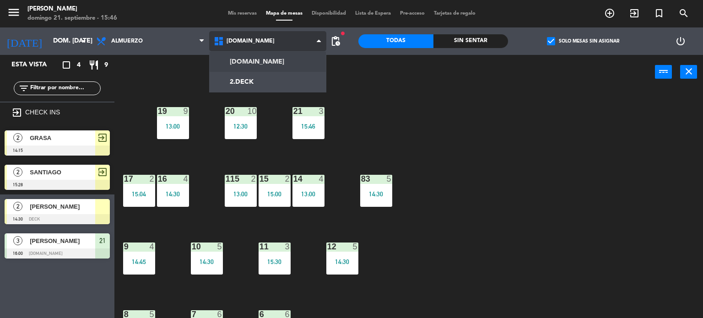
click at [276, 66] on ng-component "menu [PERSON_NAME] 21. septiembre - 15:46 Mis reservas Mapa de mesas Disponibil…" at bounding box center [351, 159] width 703 height 319
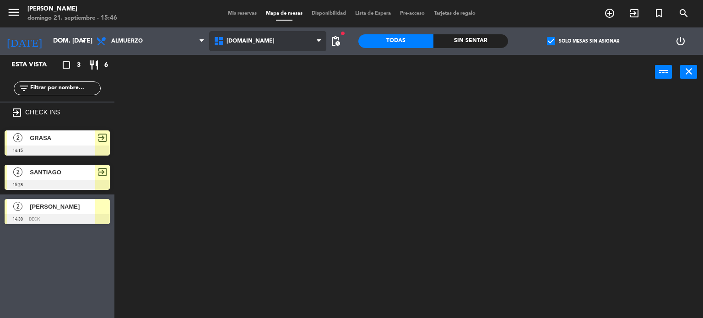
click at [277, 43] on span "[DOMAIN_NAME]" at bounding box center [268, 41] width 118 height 20
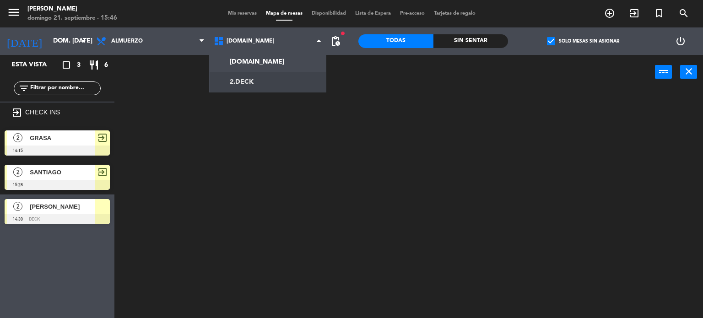
click at [273, 78] on ng-component "menu [PERSON_NAME] 21. septiembre - 15:46 Mis reservas Mapa de mesas Disponibil…" at bounding box center [351, 159] width 703 height 319
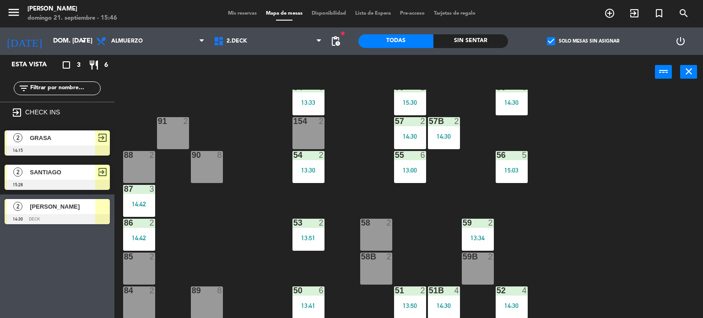
scroll to position [192, 0]
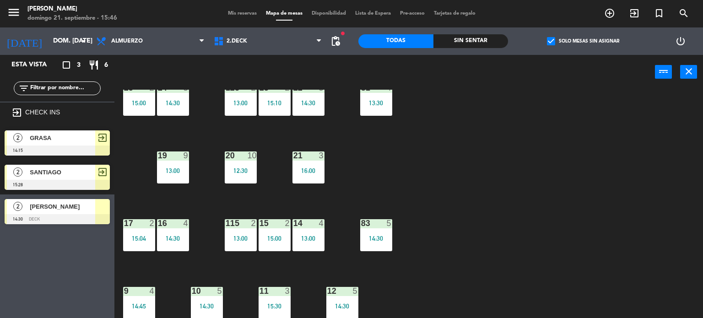
click at [255, 53] on div "[DOMAIN_NAME] [DOMAIN_NAME] [DOMAIN_NAME] [DOMAIN_NAME] [DOMAIN_NAME]" at bounding box center [268, 40] width 118 height 27
click at [251, 45] on span "2.DECK" at bounding box center [268, 41] width 118 height 20
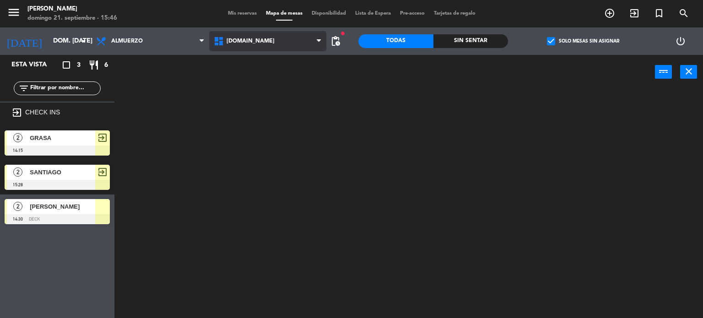
click at [249, 55] on ng-component "menu [PERSON_NAME] 21. septiembre - 15:46 Mis reservas Mapa de mesas Disponibil…" at bounding box center [351, 159] width 703 height 319
click at [252, 43] on span "[DOMAIN_NAME]" at bounding box center [268, 41] width 118 height 20
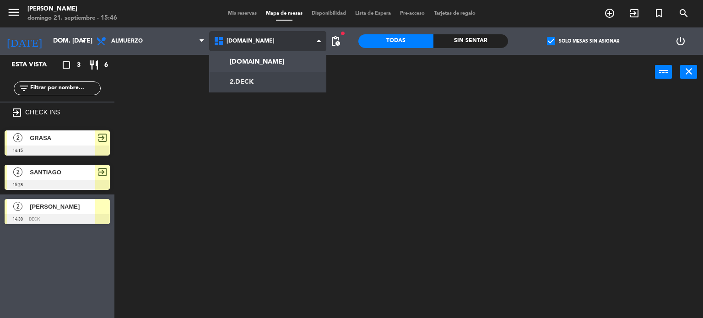
click at [248, 87] on ng-component "menu [PERSON_NAME] 21. septiembre - 15:46 Mis reservas Mapa de mesas Disponibil…" at bounding box center [351, 159] width 703 height 319
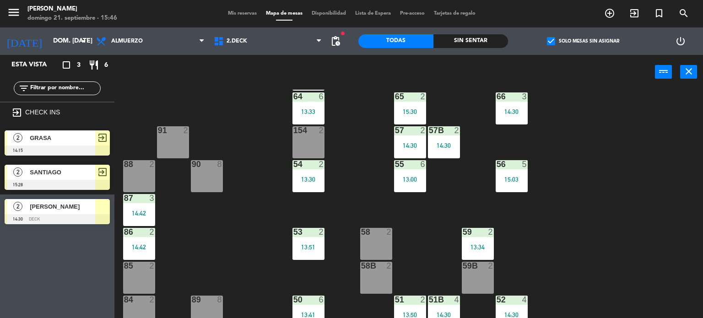
scroll to position [137, 0]
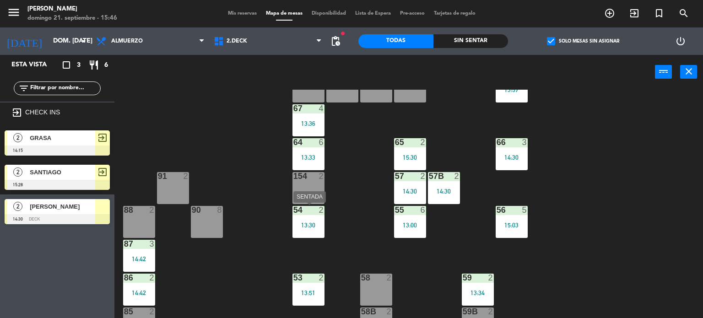
click at [320, 231] on div "54 2 13:30" at bounding box center [309, 222] width 32 height 32
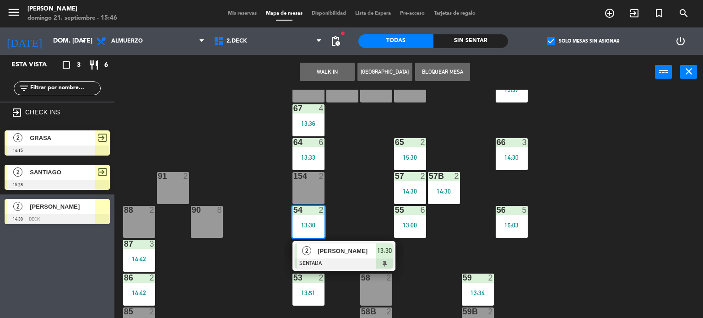
click at [332, 256] on div "[PERSON_NAME]" at bounding box center [347, 251] width 60 height 15
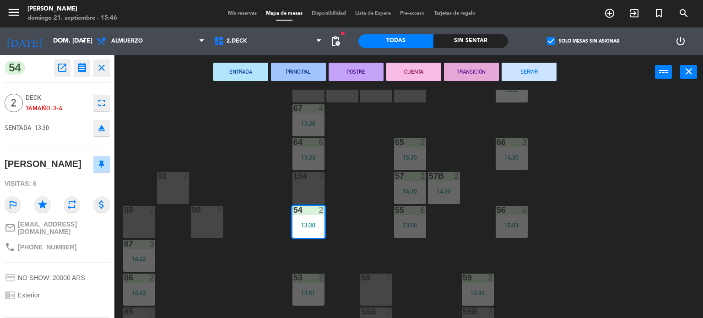
click at [521, 78] on button "SERVIR" at bounding box center [529, 72] width 55 height 18
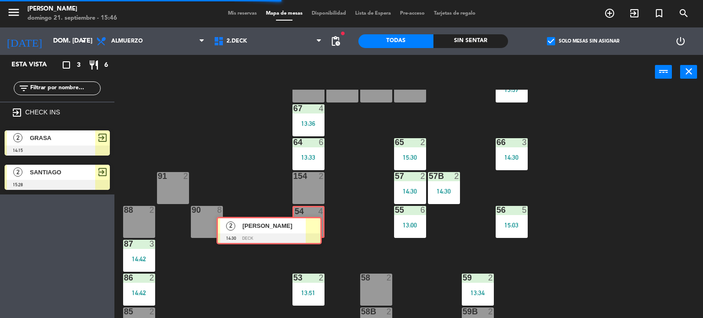
drag, startPoint x: 87, startPoint y: 208, endPoint x: 298, endPoint y: 226, distance: 212.7
click at [298, 226] on div "Esta vista crop_square 3 restaurant 6 filter_list exit_to_app CHECK INS 2 GRASA…" at bounding box center [351, 187] width 703 height 264
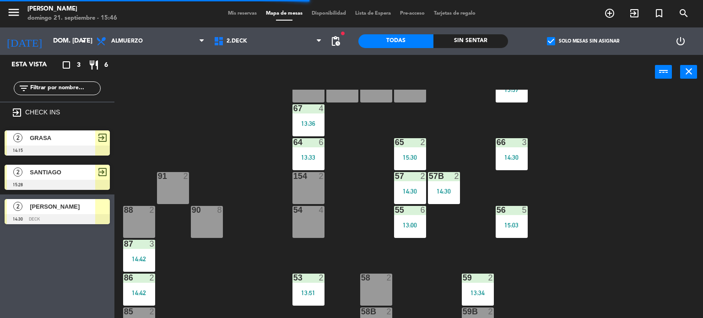
click at [306, 223] on div "54 4" at bounding box center [309, 222] width 32 height 32
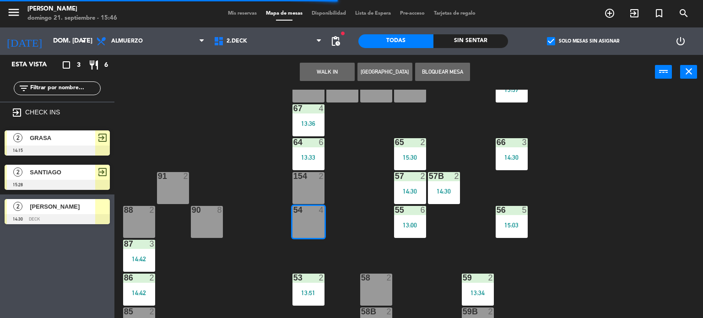
click at [311, 249] on div "71 4 14:30 72 4 73 8 70 8 14:30 74 2 74B 2 69 3 14:16 69B 3 14:16 69C 2 78 10 7…" at bounding box center [412, 204] width 582 height 229
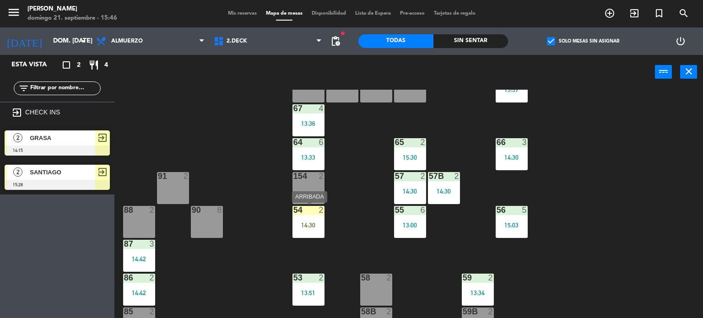
drag, startPoint x: 309, startPoint y: 231, endPoint x: 319, endPoint y: 253, distance: 23.4
click at [314, 238] on div "71 4 14:30 72 4 73 8 70 8 14:30 74 2 74B 2 69 3 14:16 69B 3 14:16 69C 2 78 10 7…" at bounding box center [412, 204] width 582 height 229
drag, startPoint x: 319, startPoint y: 253, endPoint x: 326, endPoint y: 239, distance: 15.2
click at [319, 249] on div "71 4 14:30 72 4 73 8 70 8 14:30 74 2 74B 2 69 3 14:16 69B 3 14:16 69C 2 78 10 7…" at bounding box center [412, 204] width 582 height 229
click at [303, 234] on div "54 2 14:30" at bounding box center [309, 222] width 32 height 32
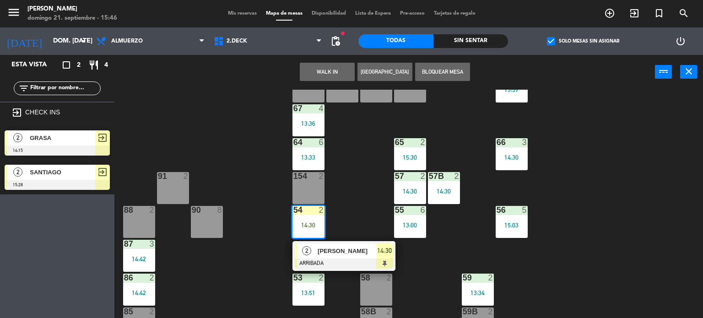
click at [314, 255] on div "2" at bounding box center [307, 251] width 20 height 15
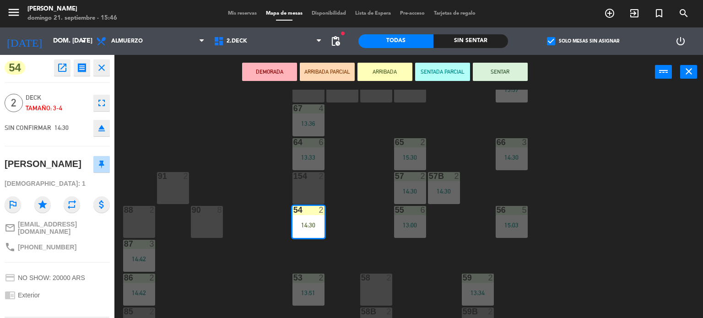
click at [516, 70] on button "SENTAR" at bounding box center [500, 72] width 55 height 18
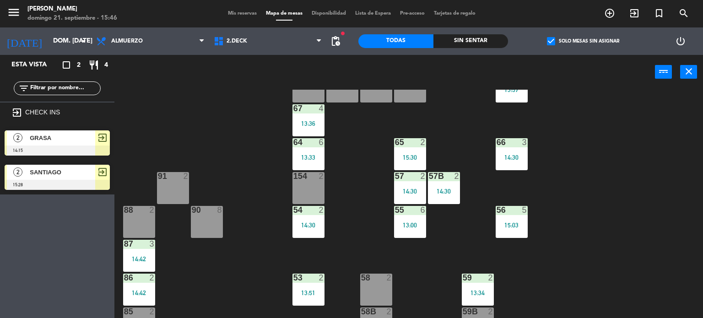
scroll to position [192, 0]
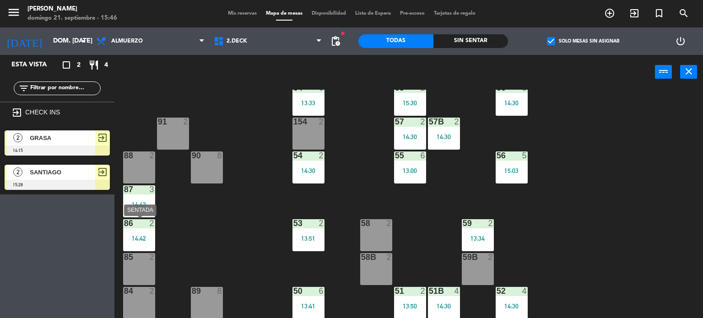
click at [147, 246] on div "86 2 14:42" at bounding box center [139, 235] width 32 height 32
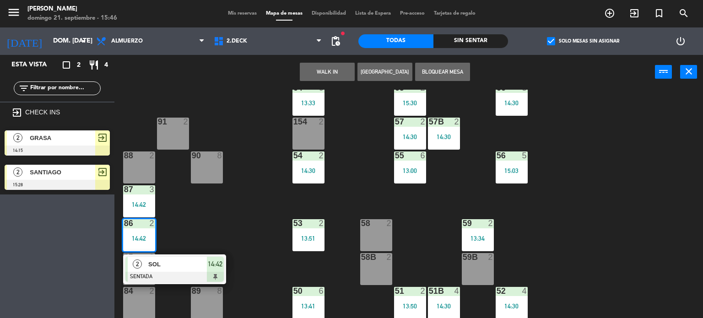
click at [215, 223] on div "71 4 14:30 72 4 73 8 70 8 14:30 74 2 74B 2 69 3 14:16 69B 3 14:16 69C 2 78 10 7…" at bounding box center [412, 204] width 582 height 229
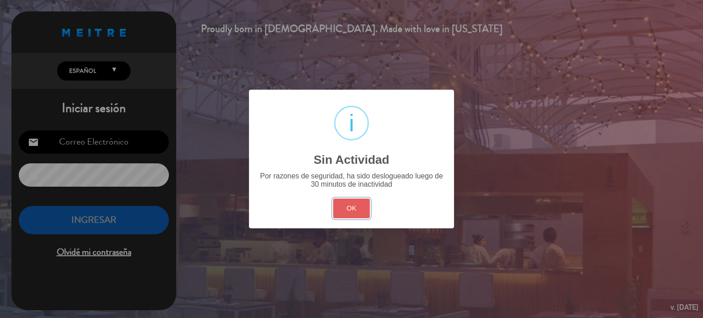
click at [347, 207] on button "OK" at bounding box center [351, 209] width 37 height 20
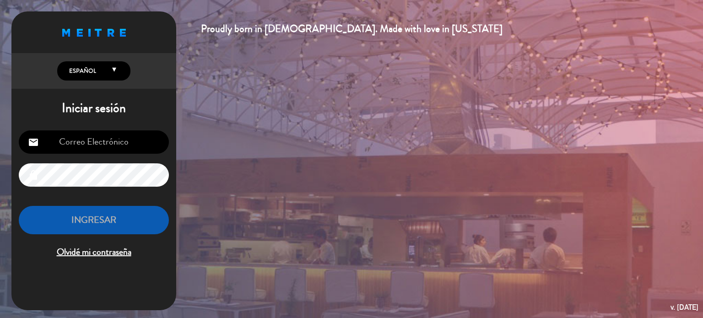
click at [110, 146] on input "email" at bounding box center [94, 141] width 150 height 23
type input "[EMAIL_ADDRESS][DOMAIN_NAME]"
